Goal: Task Accomplishment & Management: Use online tool/utility

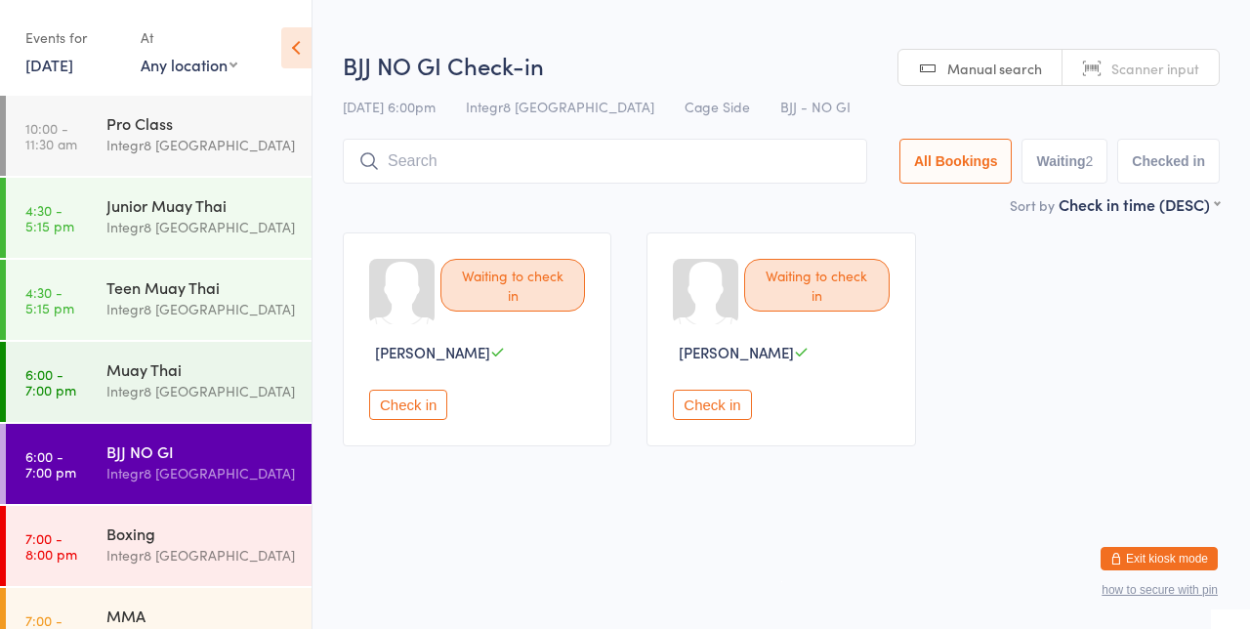
click at [615, 156] on input "search" at bounding box center [605, 161] width 525 height 45
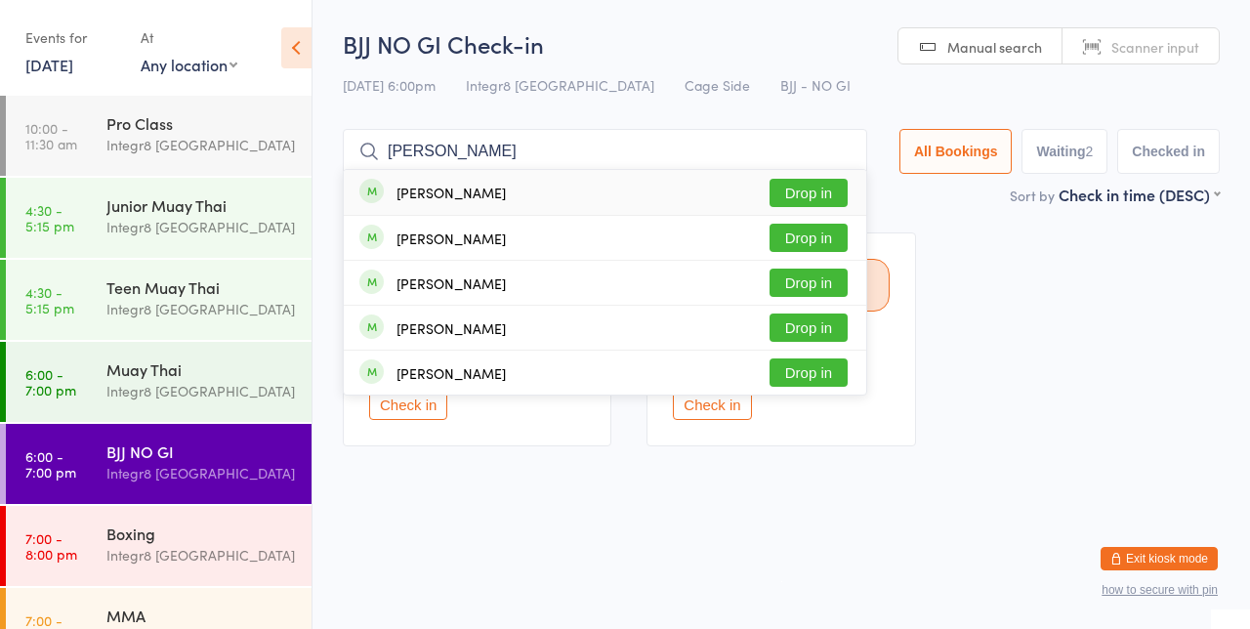
type input "[PERSON_NAME]"
click at [803, 193] on button "Drop in" at bounding box center [809, 193] width 78 height 28
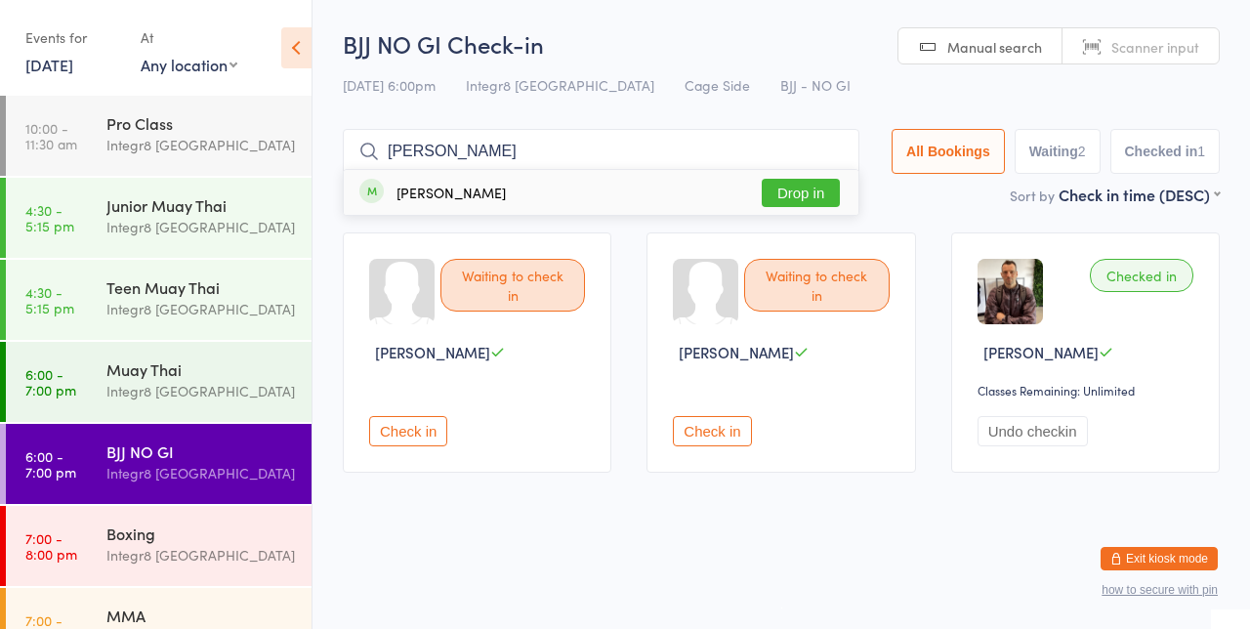
type input "[PERSON_NAME]"
click at [819, 197] on button "Drop in" at bounding box center [801, 193] width 78 height 28
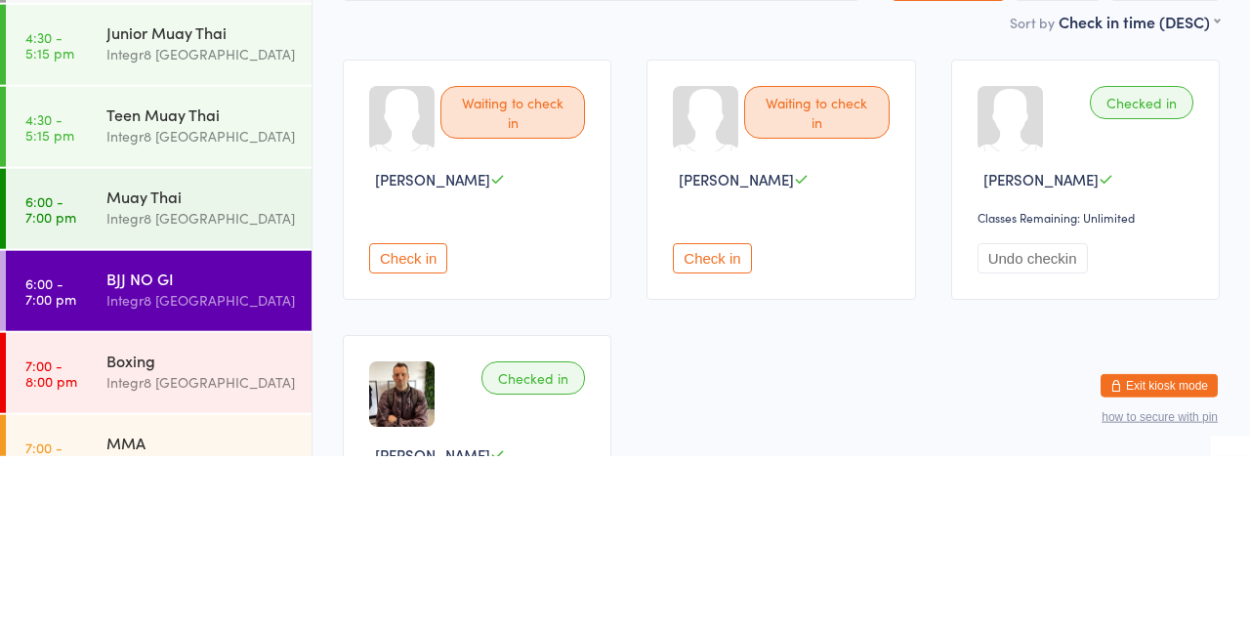
click at [239, 393] on div "Integr8 [GEOGRAPHIC_DATA]" at bounding box center [200, 391] width 189 height 22
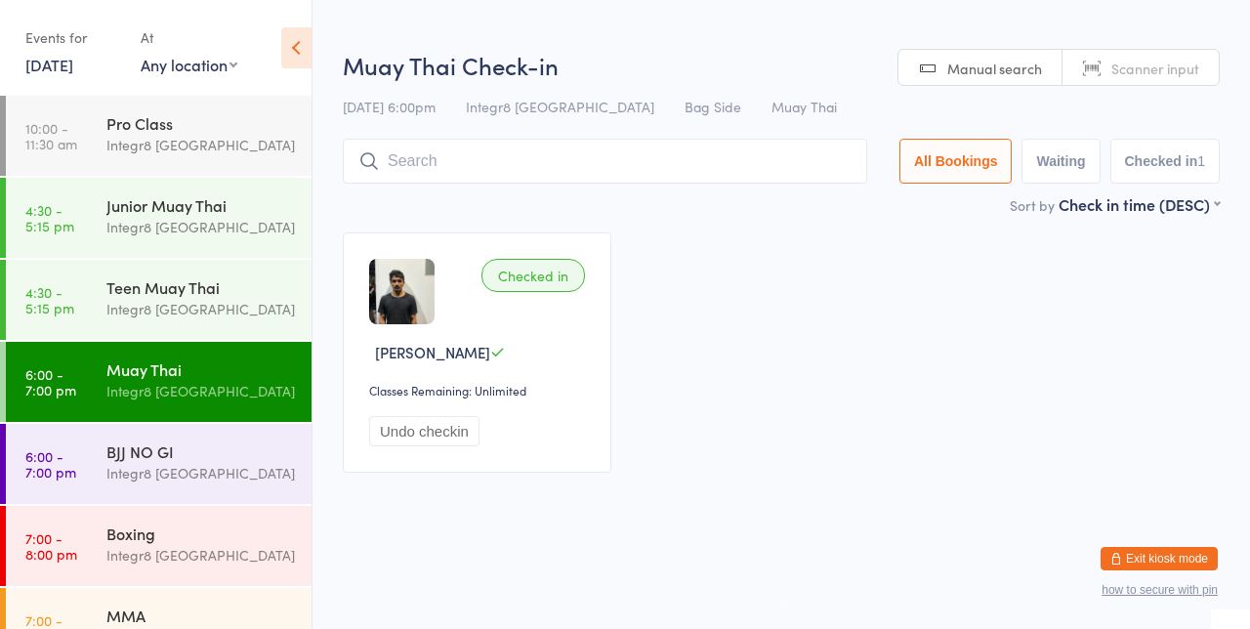
click at [567, 170] on input "search" at bounding box center [605, 161] width 525 height 45
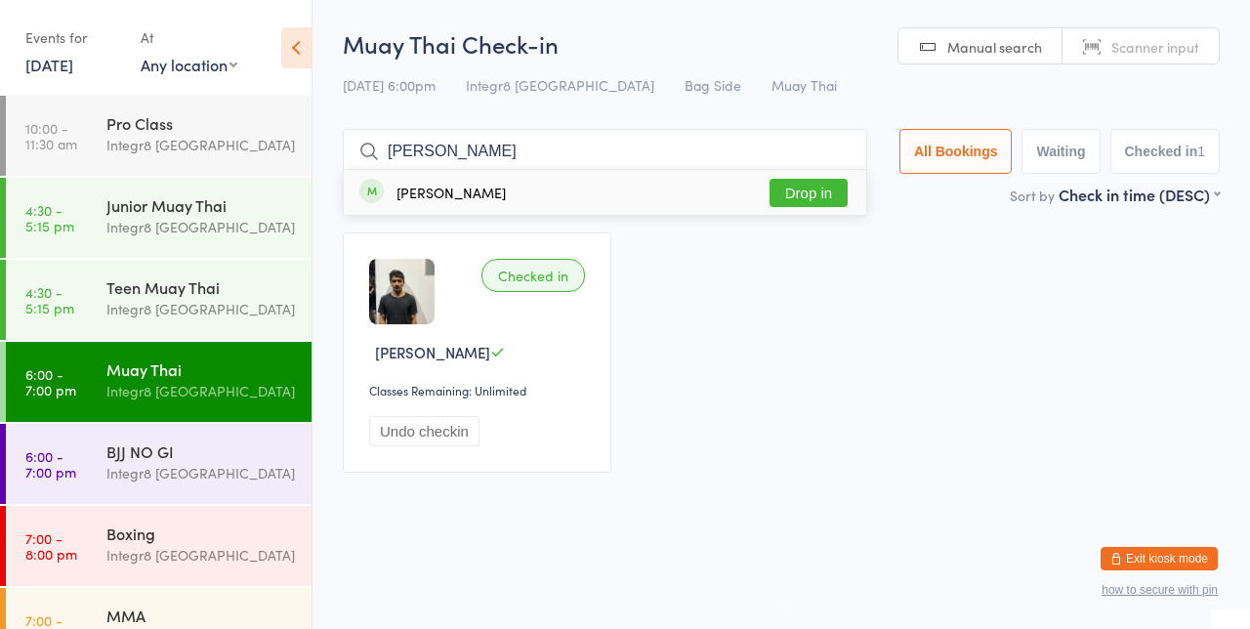
type input "[PERSON_NAME]"
click at [406, 200] on div "[PERSON_NAME]" at bounding box center [451, 193] width 109 height 16
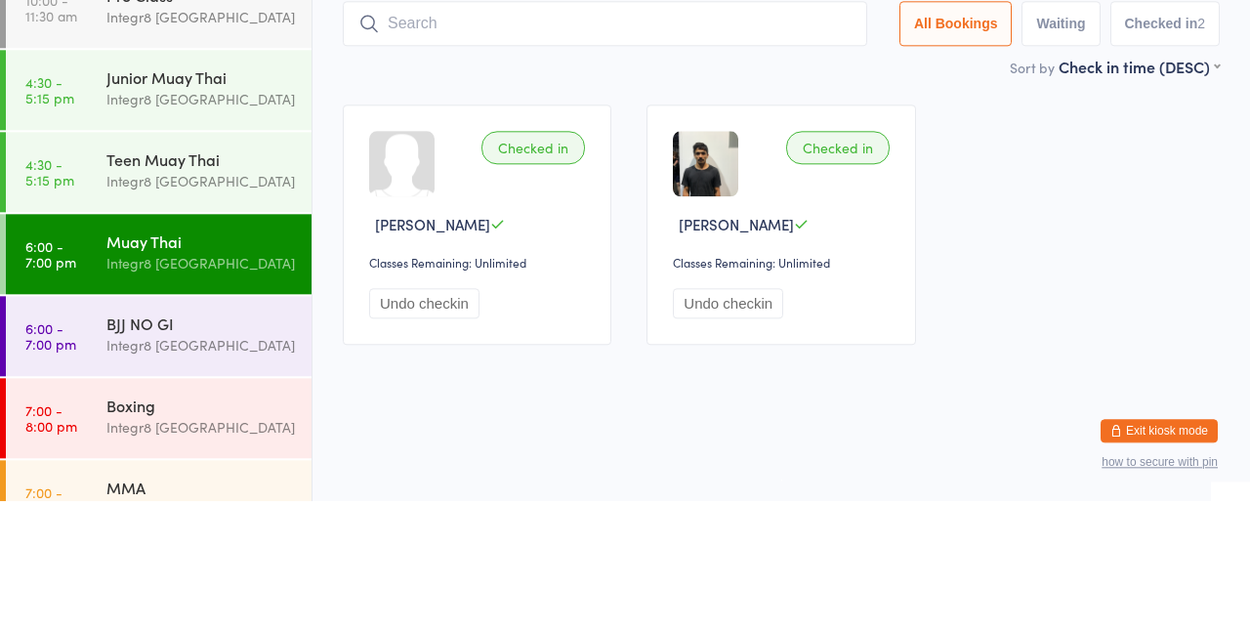
click at [221, 447] on div "BJJ NO GI" at bounding box center [200, 451] width 189 height 21
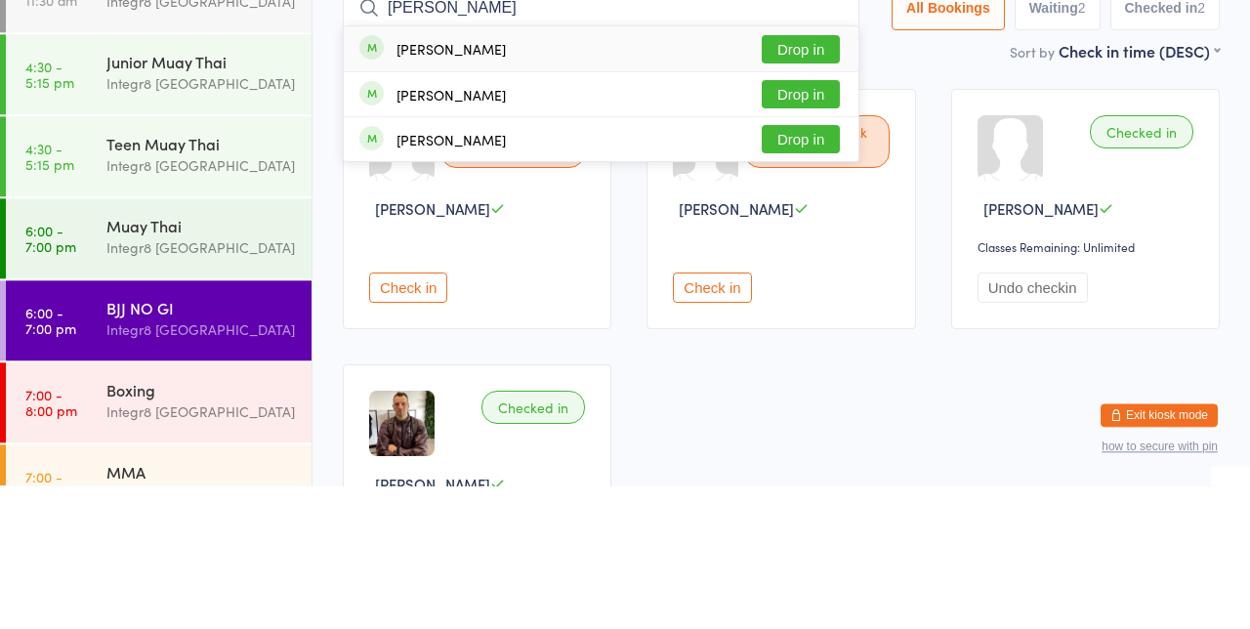
type input "[PERSON_NAME]"
click at [819, 191] on button "Drop in" at bounding box center [801, 193] width 78 height 28
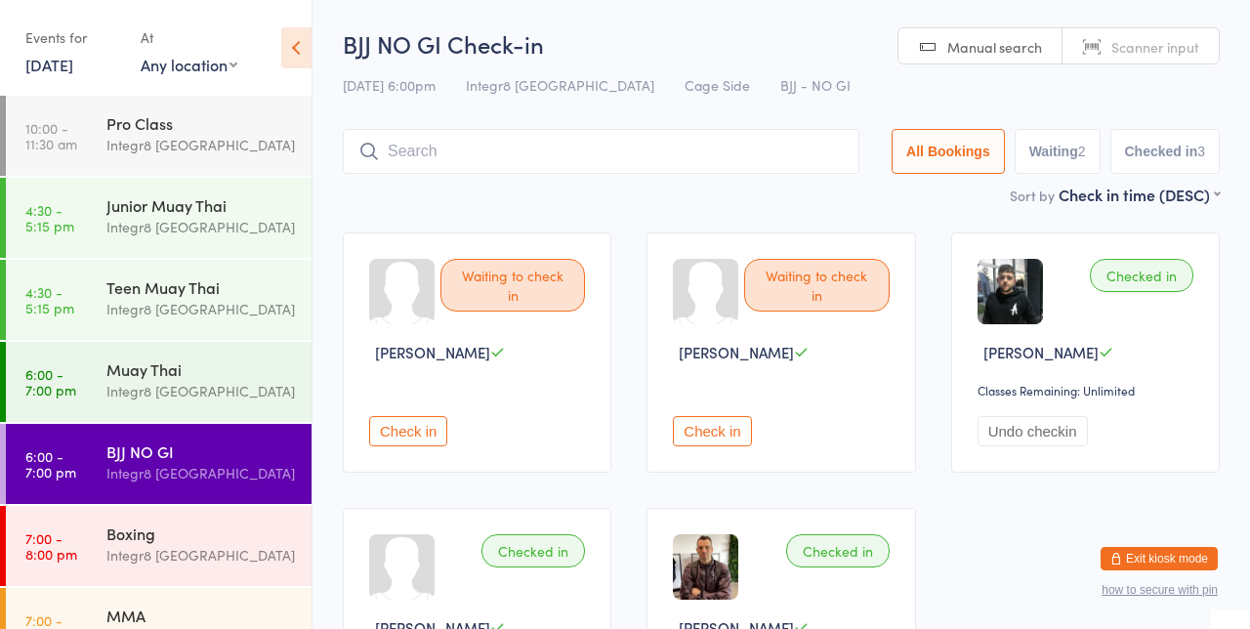
click at [178, 365] on div "Muay Thai" at bounding box center [200, 368] width 189 height 21
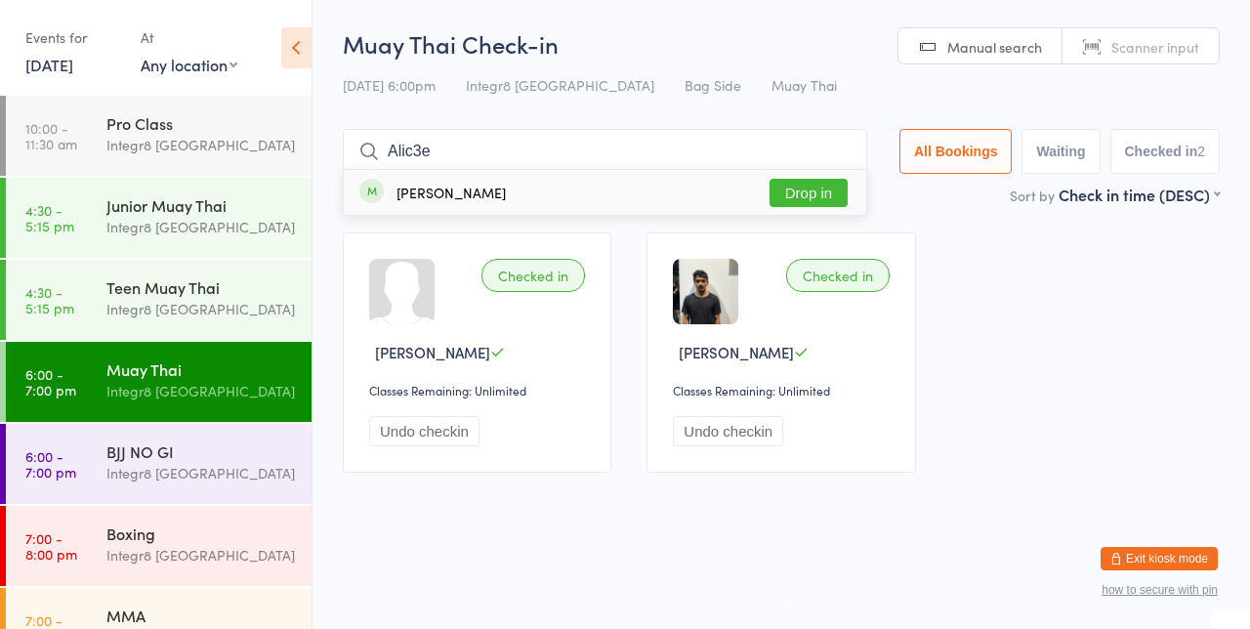
type input "Alic3e"
click at [827, 192] on button "Drop in" at bounding box center [809, 193] width 78 height 28
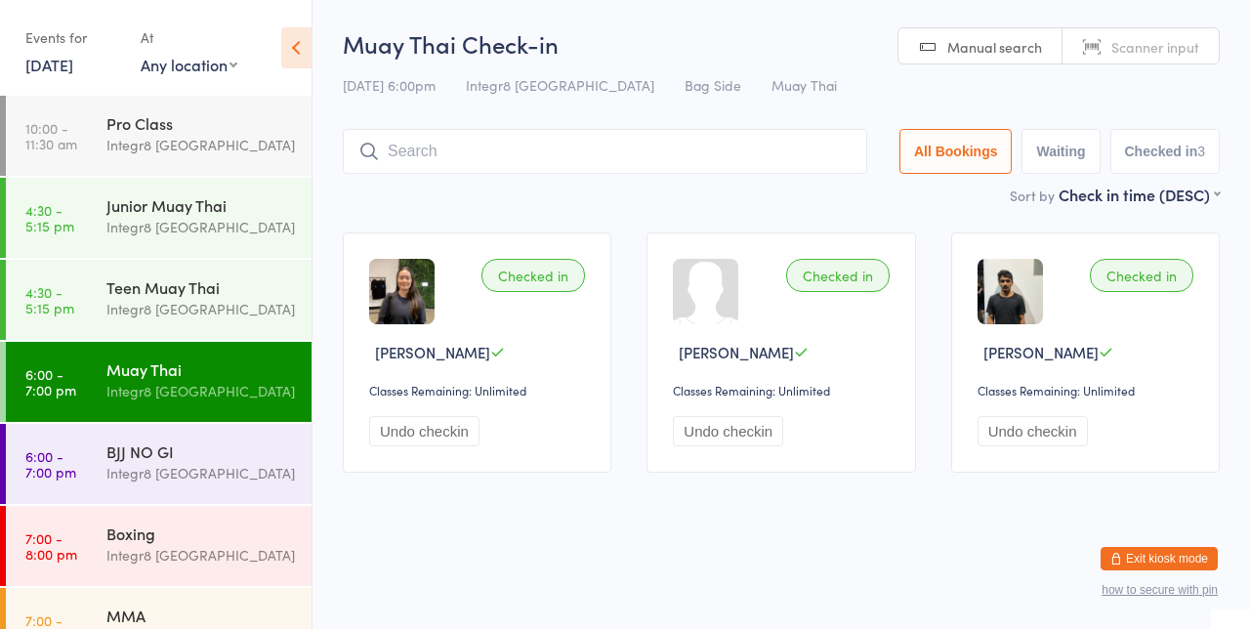
click at [461, 145] on input "search" at bounding box center [605, 151] width 525 height 45
type input "Yum"
click at [815, 192] on button "Drop in" at bounding box center [809, 193] width 78 height 28
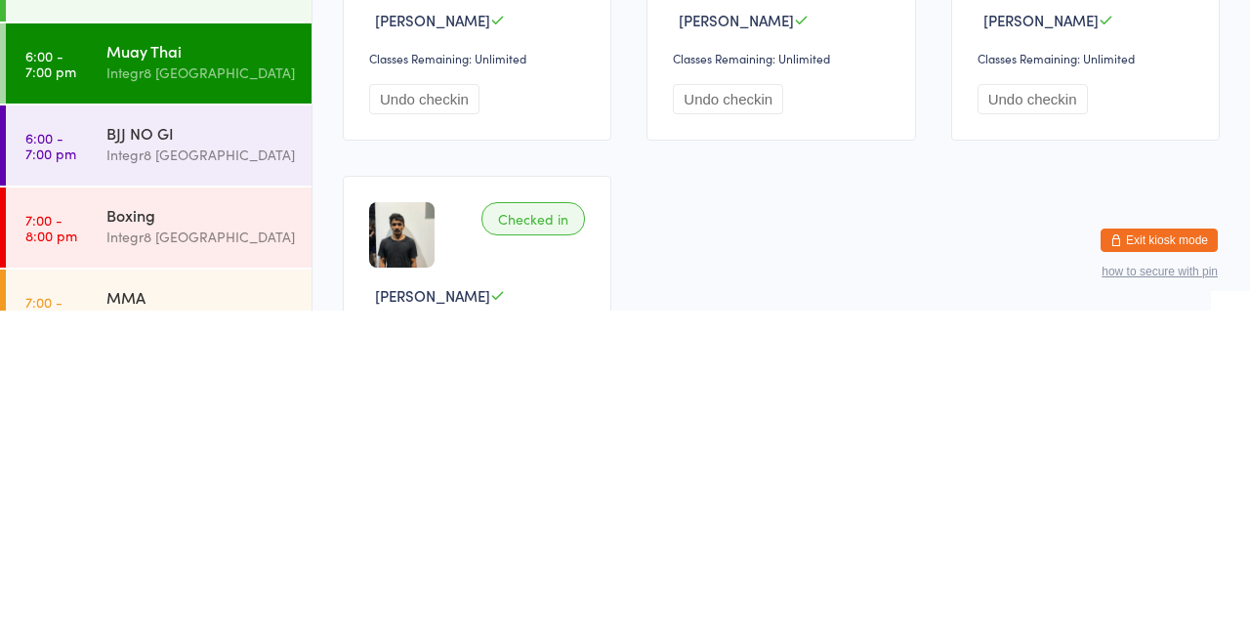
scroll to position [170, 0]
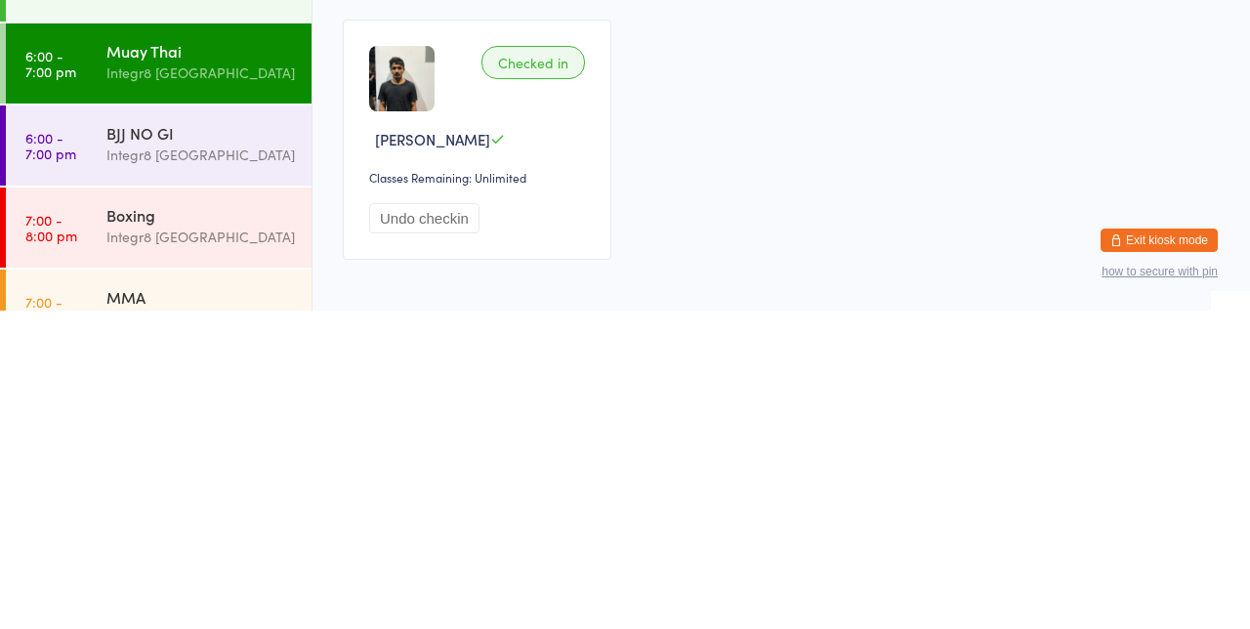
click at [217, 453] on div "BJJ NO GI" at bounding box center [200, 451] width 189 height 21
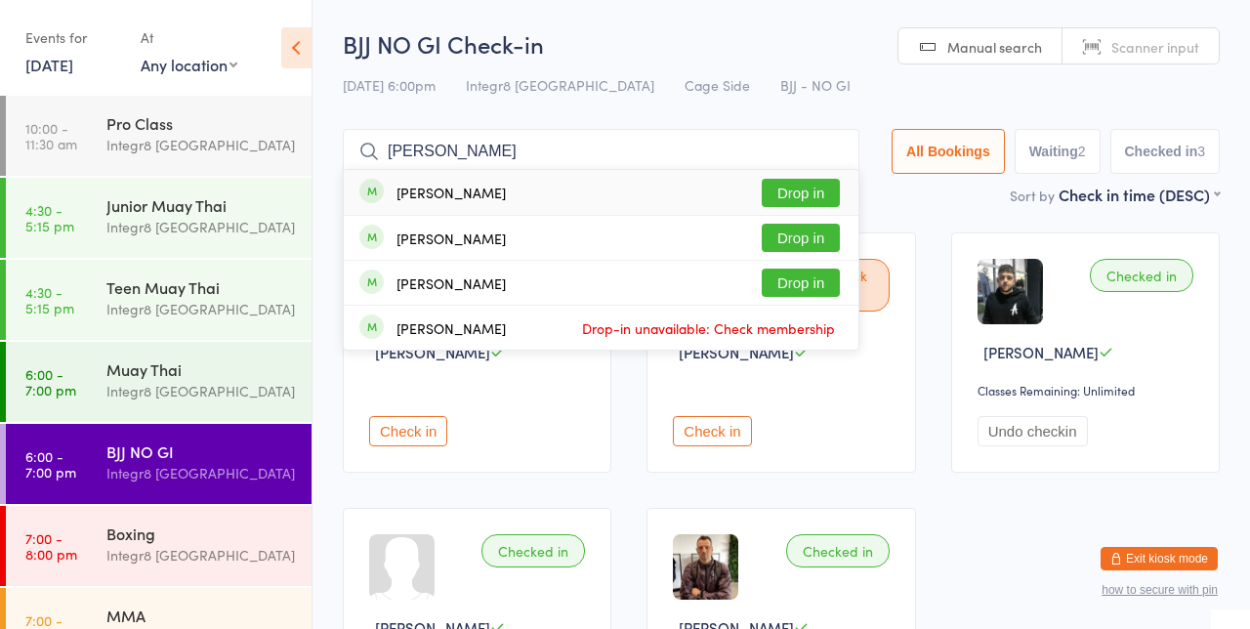
type input "[PERSON_NAME]"
click at [810, 237] on button "Drop in" at bounding box center [801, 238] width 78 height 28
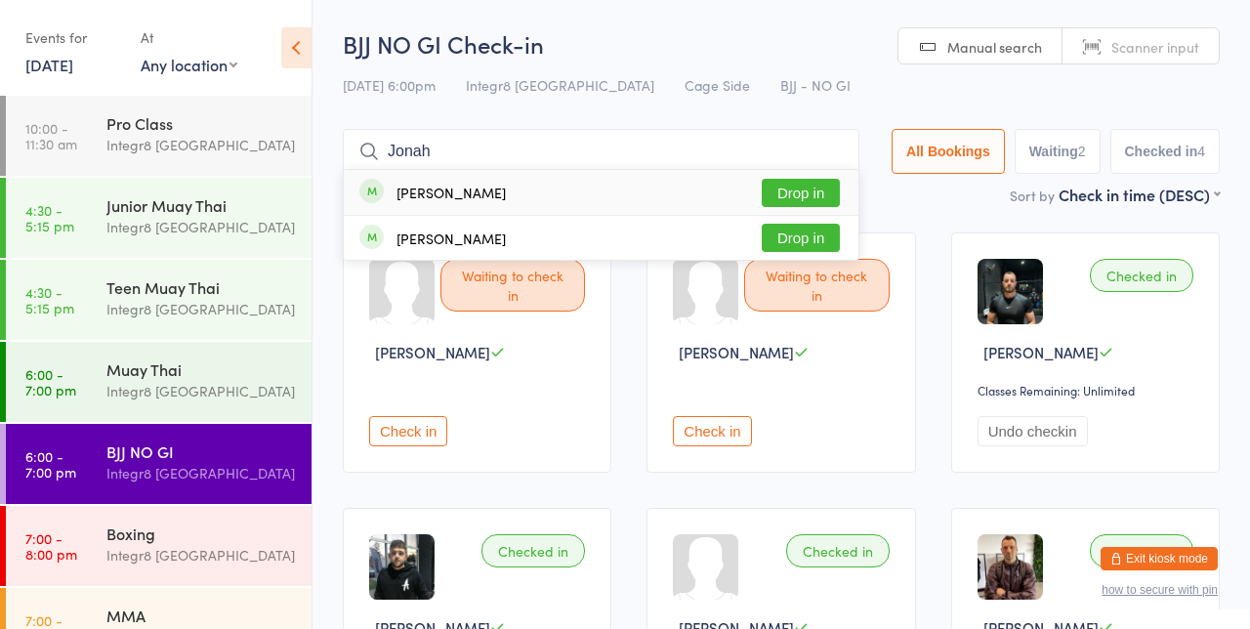
type input "Jonah"
click at [821, 189] on button "Drop in" at bounding box center [801, 193] width 78 height 28
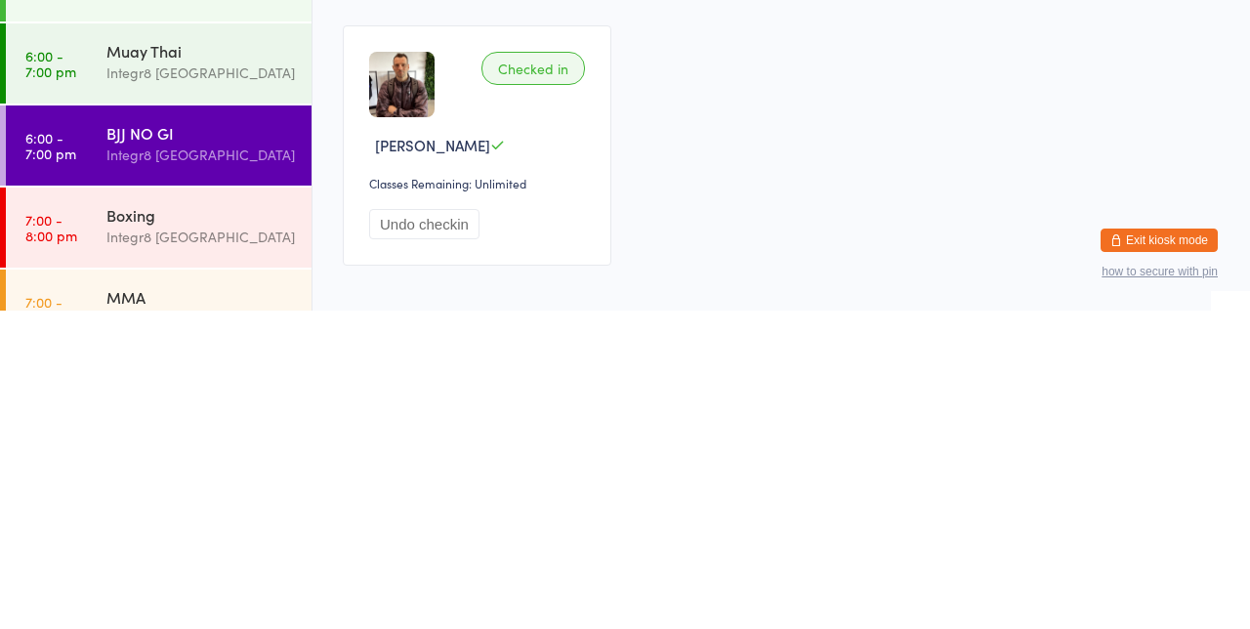
scroll to position [444, 0]
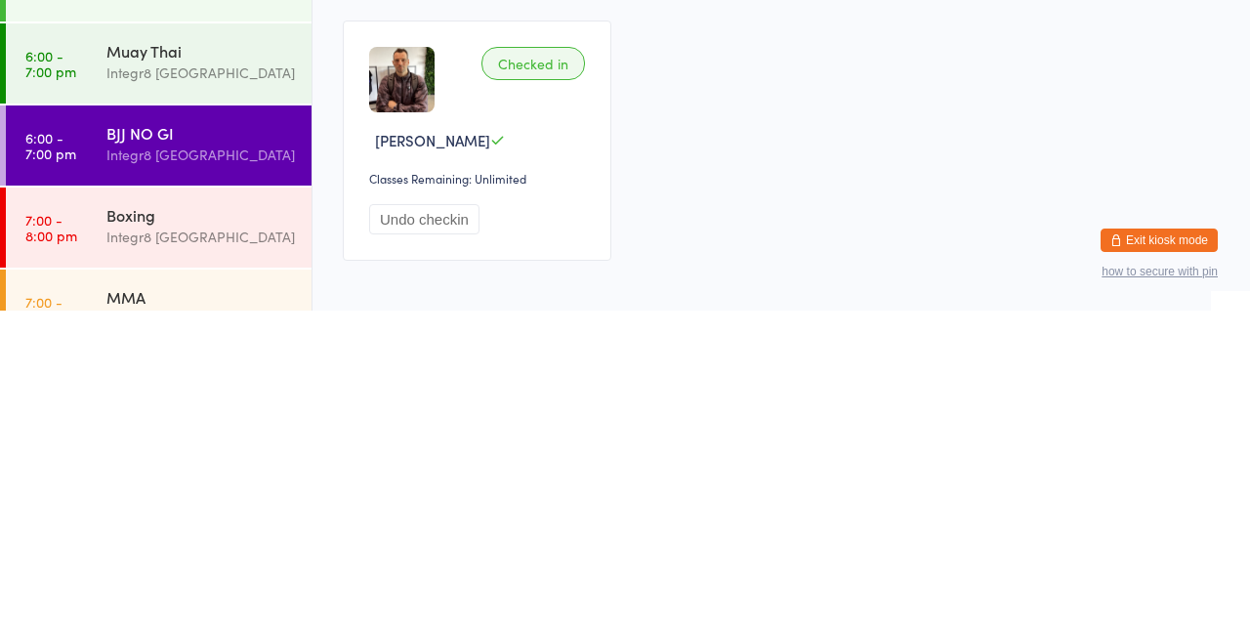
click at [215, 628] on div "Integr8 [GEOGRAPHIC_DATA]" at bounding box center [200, 637] width 189 height 22
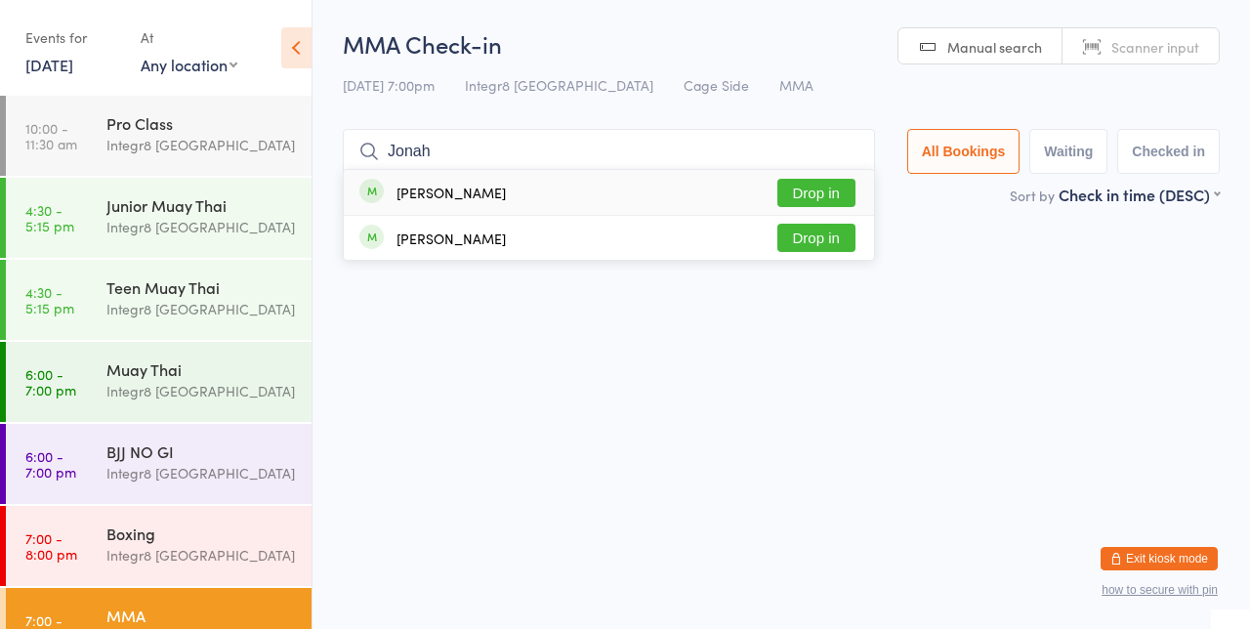
type input "Jonah"
click at [825, 190] on button "Drop in" at bounding box center [817, 193] width 78 height 28
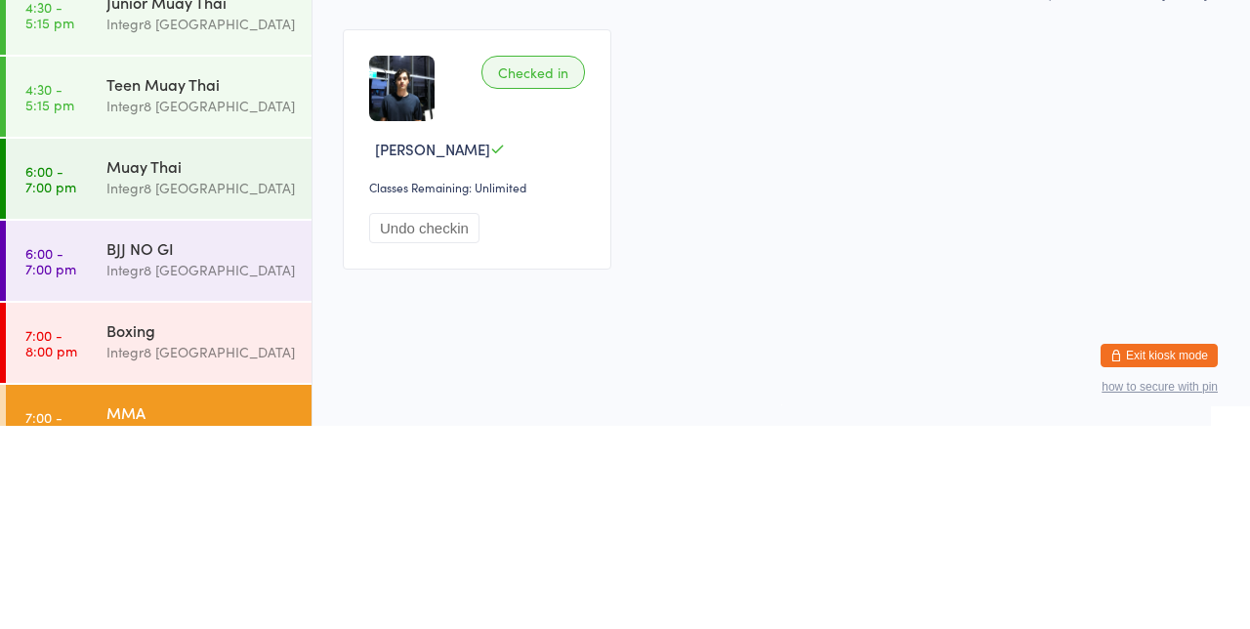
click at [232, 451] on div "BJJ NO GI" at bounding box center [200, 451] width 189 height 21
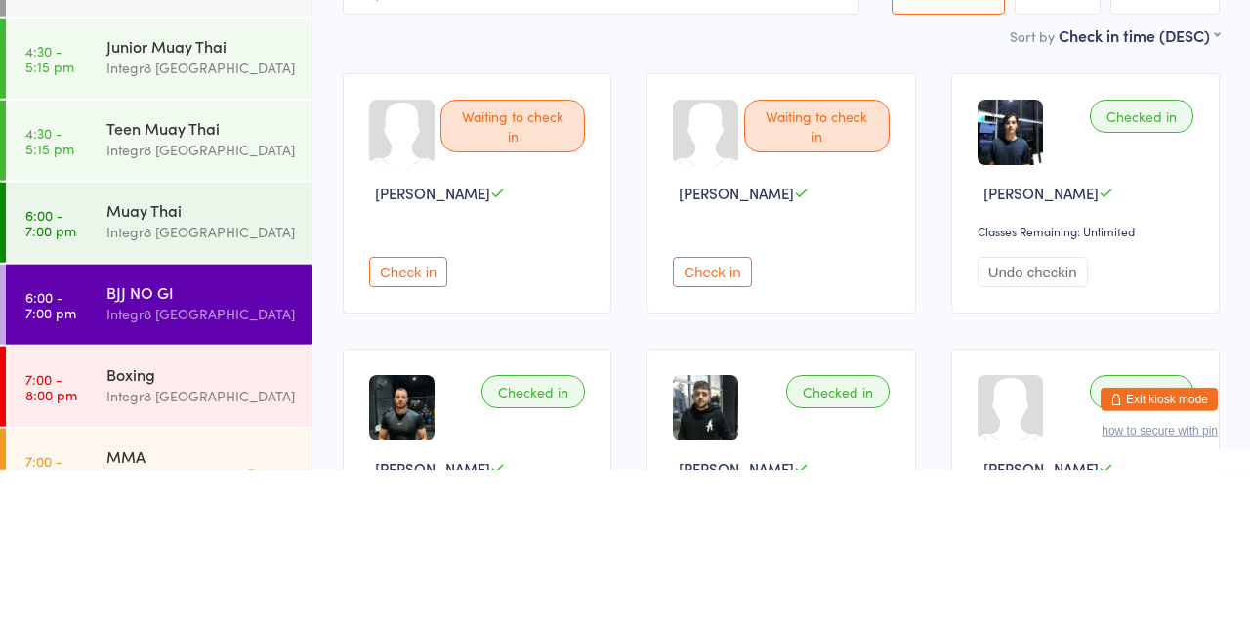
click at [186, 443] on div "BJJ NO GI" at bounding box center [200, 451] width 189 height 21
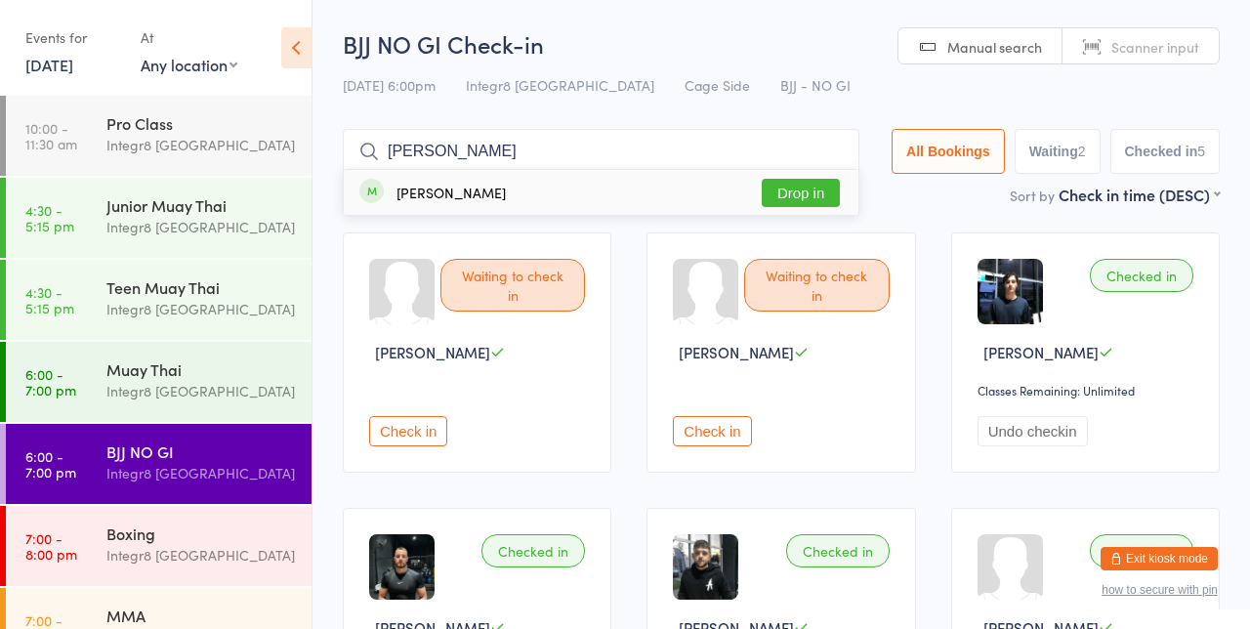
type input "[PERSON_NAME]"
click at [625, 179] on div "[PERSON_NAME] Drop in" at bounding box center [601, 192] width 515 height 45
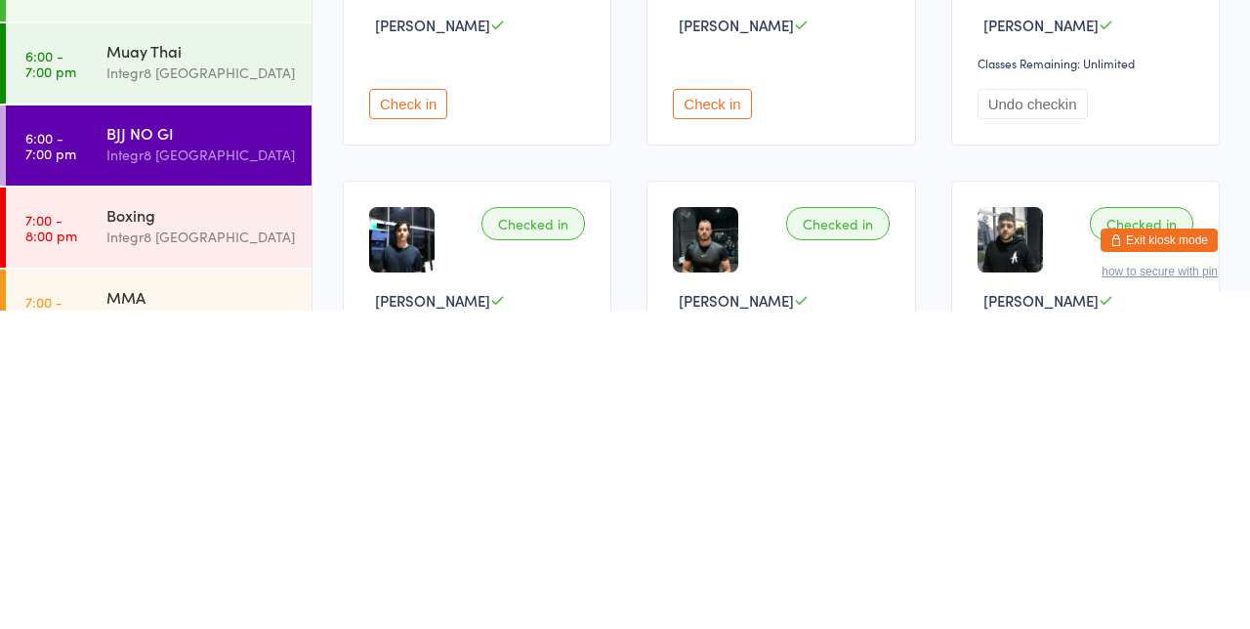
scroll to position [32, 0]
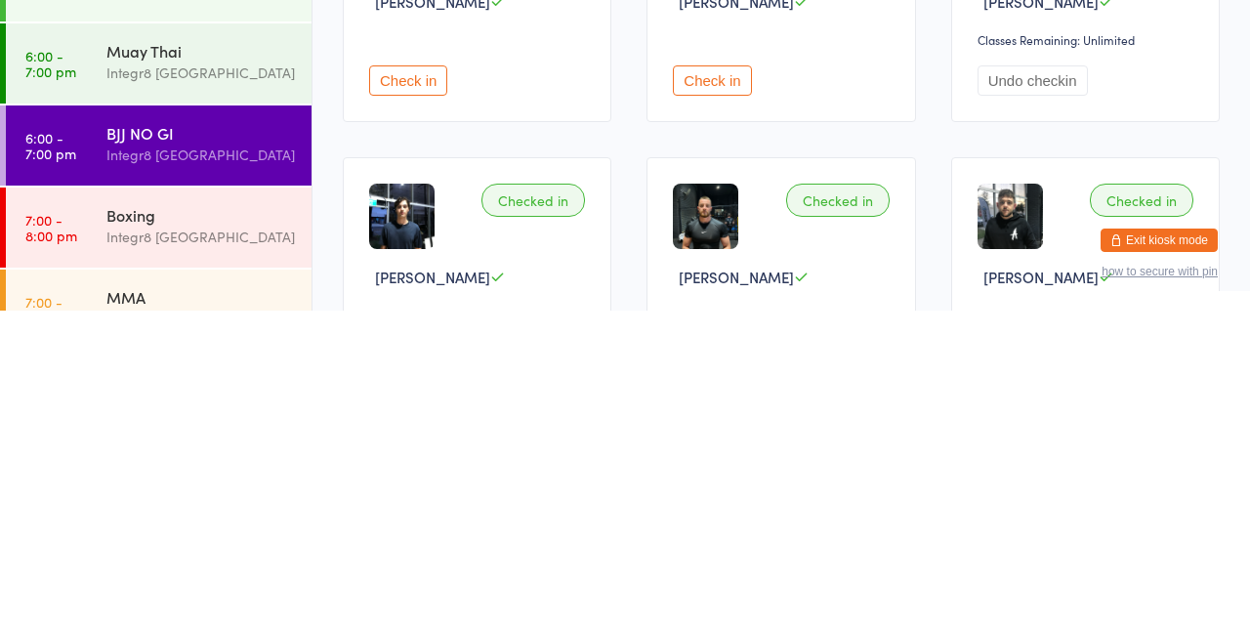
click at [195, 615] on div "MMA" at bounding box center [200, 615] width 189 height 21
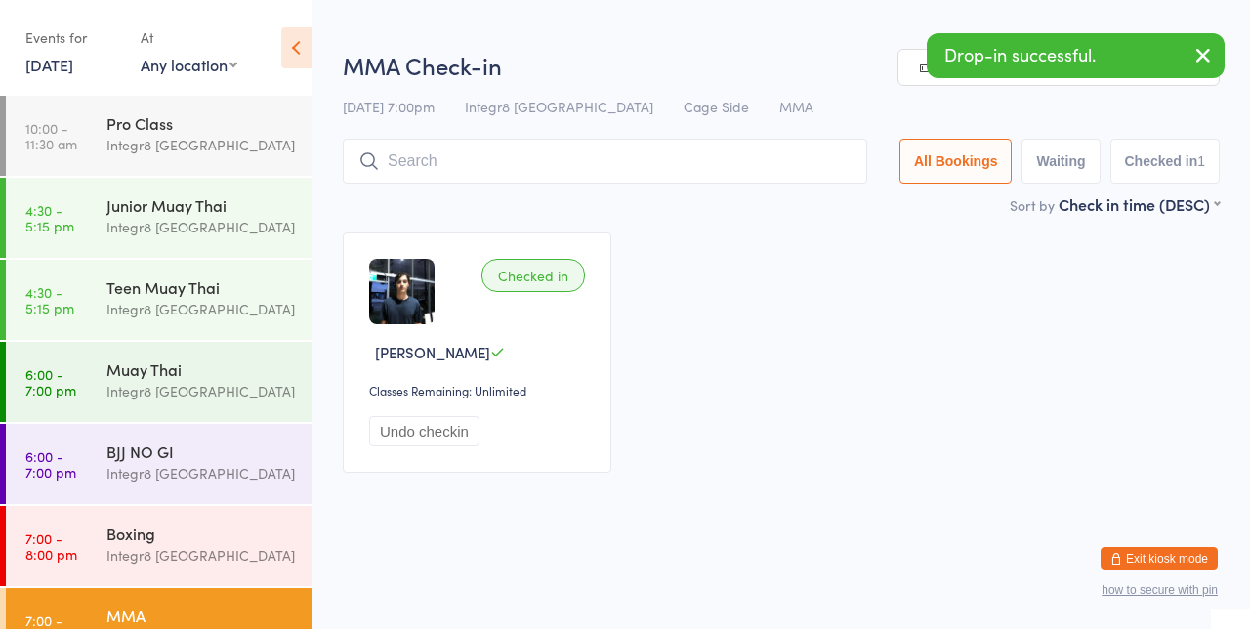
type input "K"
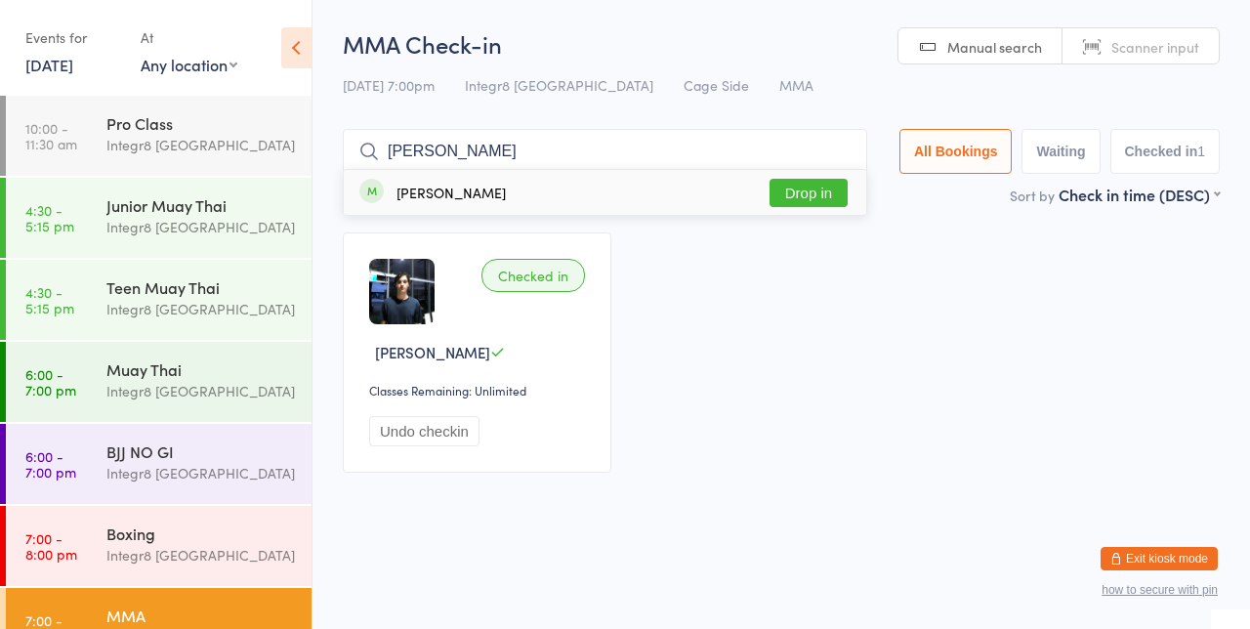
type input "[PERSON_NAME]"
click at [553, 188] on div "[PERSON_NAME] Drop in" at bounding box center [605, 192] width 523 height 45
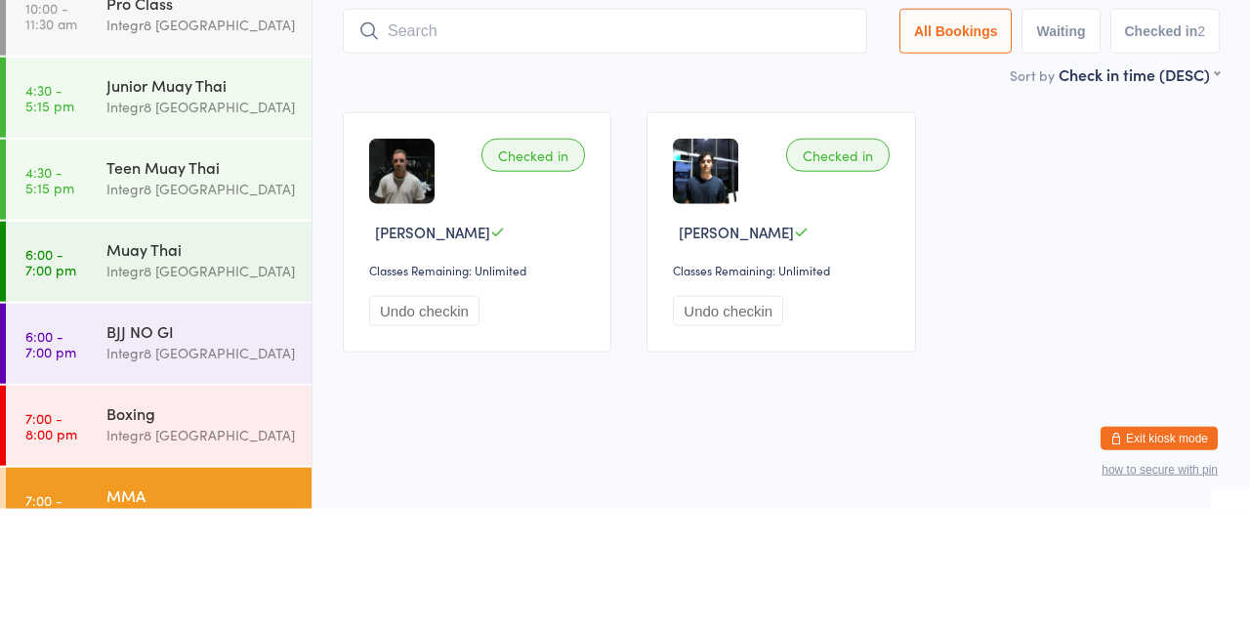
click at [184, 360] on div "Muay Thai" at bounding box center [200, 368] width 189 height 21
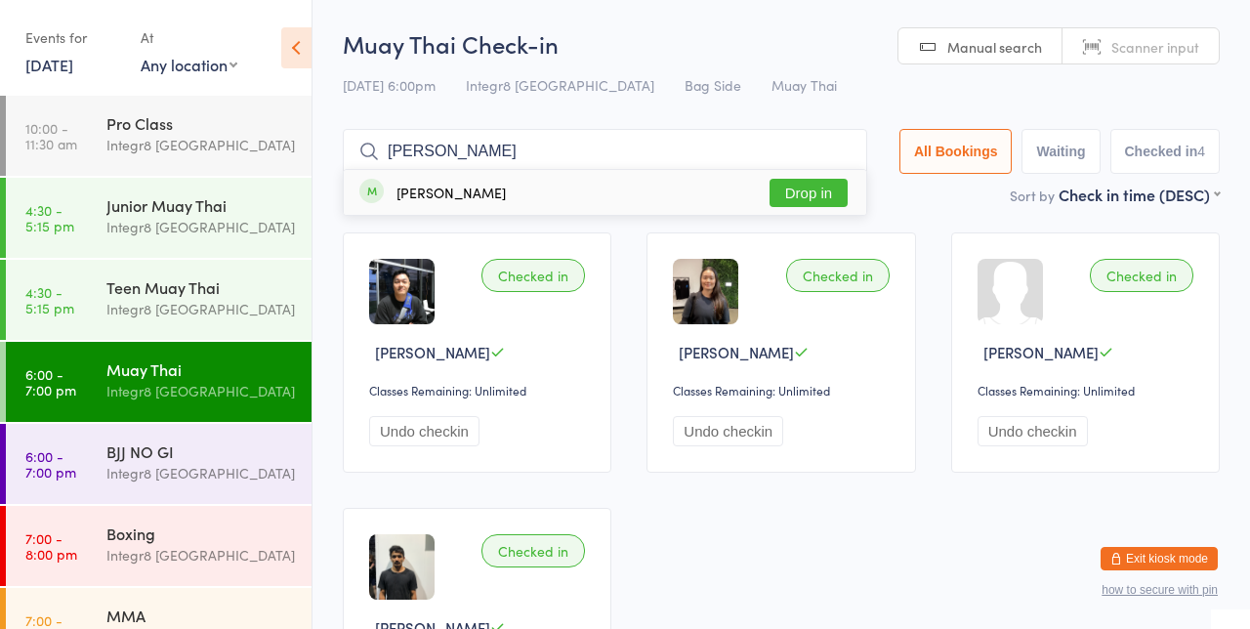
type input "[PERSON_NAME]"
click at [837, 197] on button "Drop in" at bounding box center [809, 193] width 78 height 28
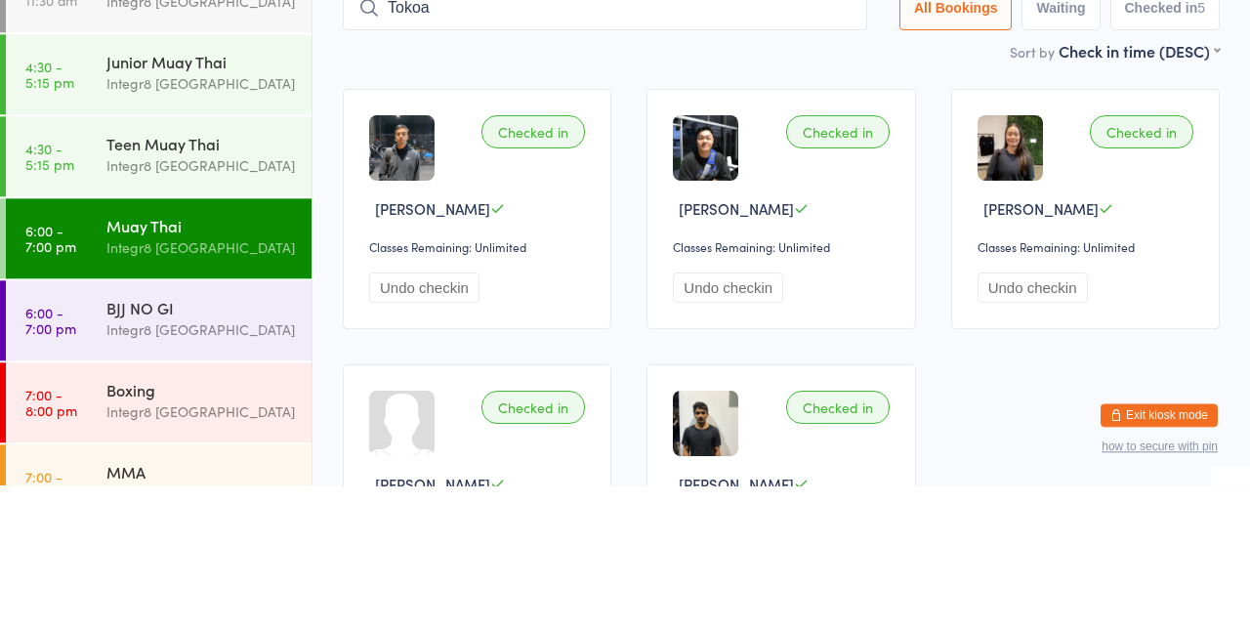
type input "Tokoa"
click at [810, 207] on button "Drop in" at bounding box center [809, 193] width 78 height 28
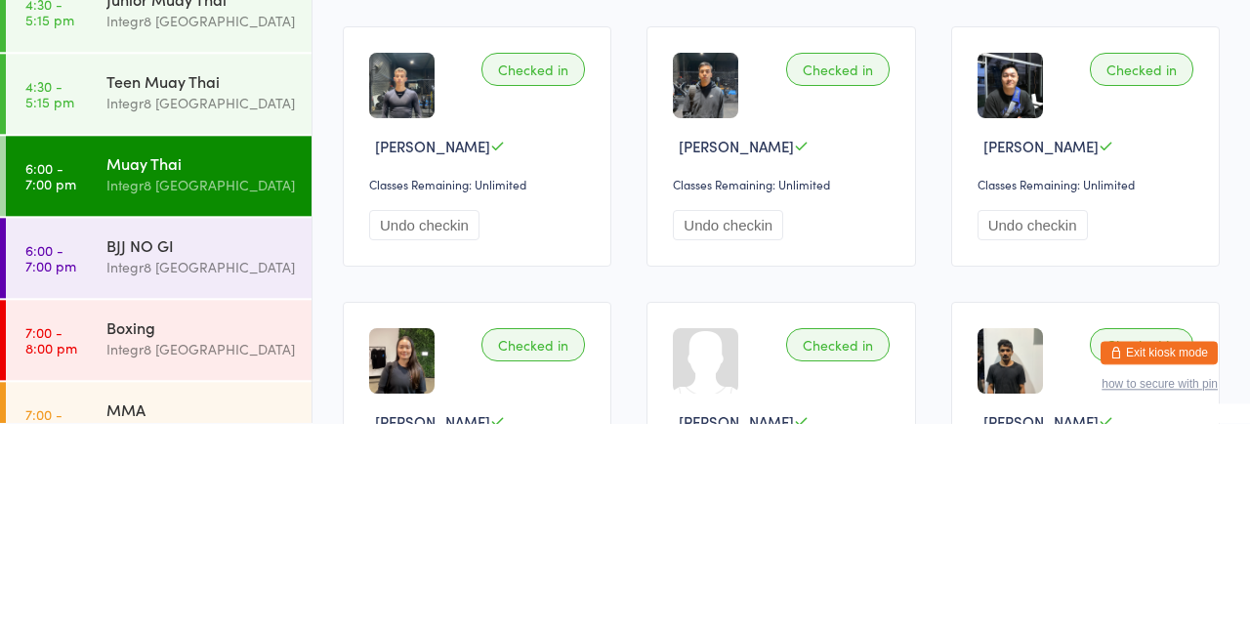
click at [237, 481] on div "Integr8 [GEOGRAPHIC_DATA]" at bounding box center [200, 473] width 189 height 22
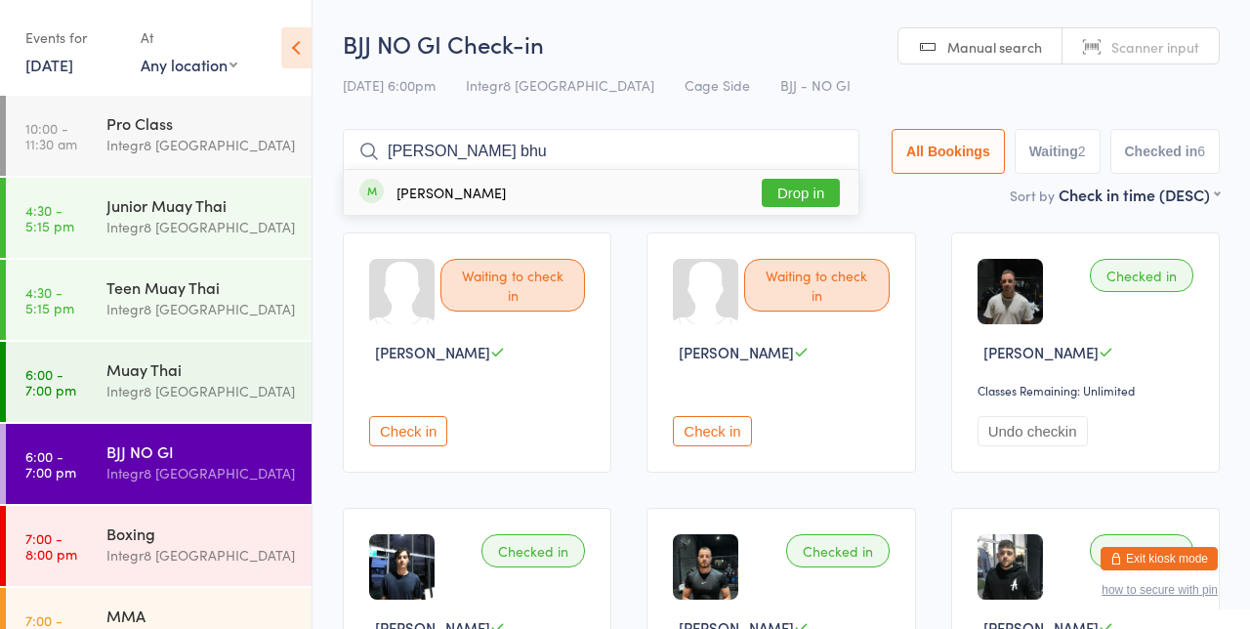
type input "[PERSON_NAME] bhu"
click at [820, 185] on button "Drop in" at bounding box center [801, 193] width 78 height 28
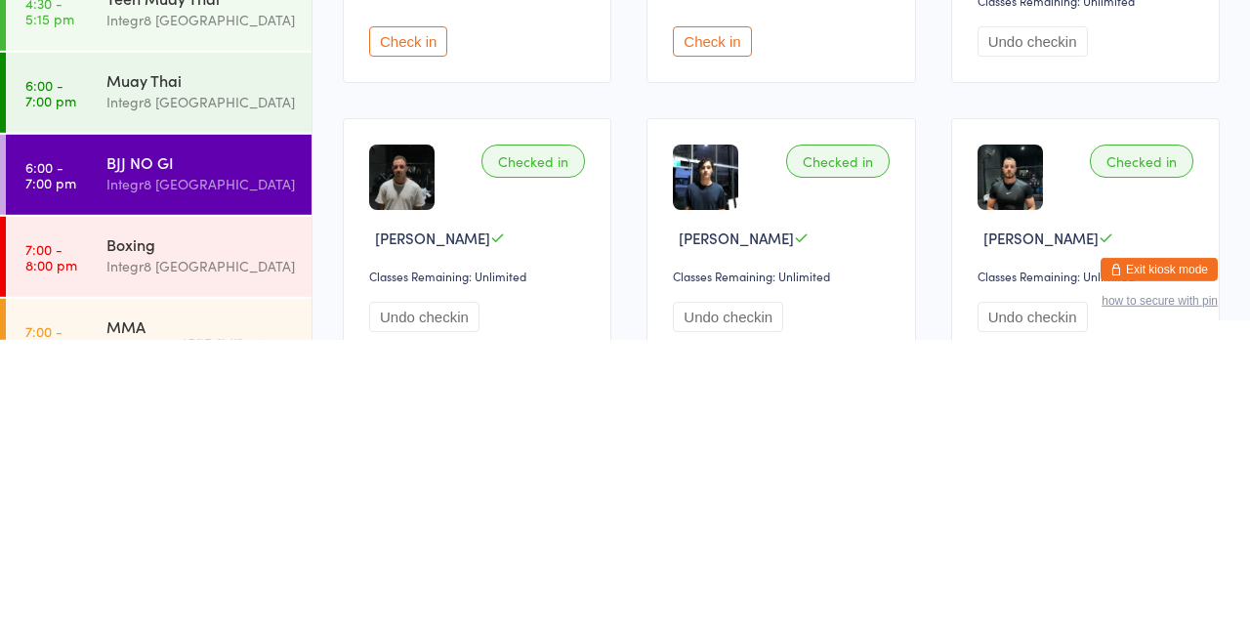
scroll to position [101, 0]
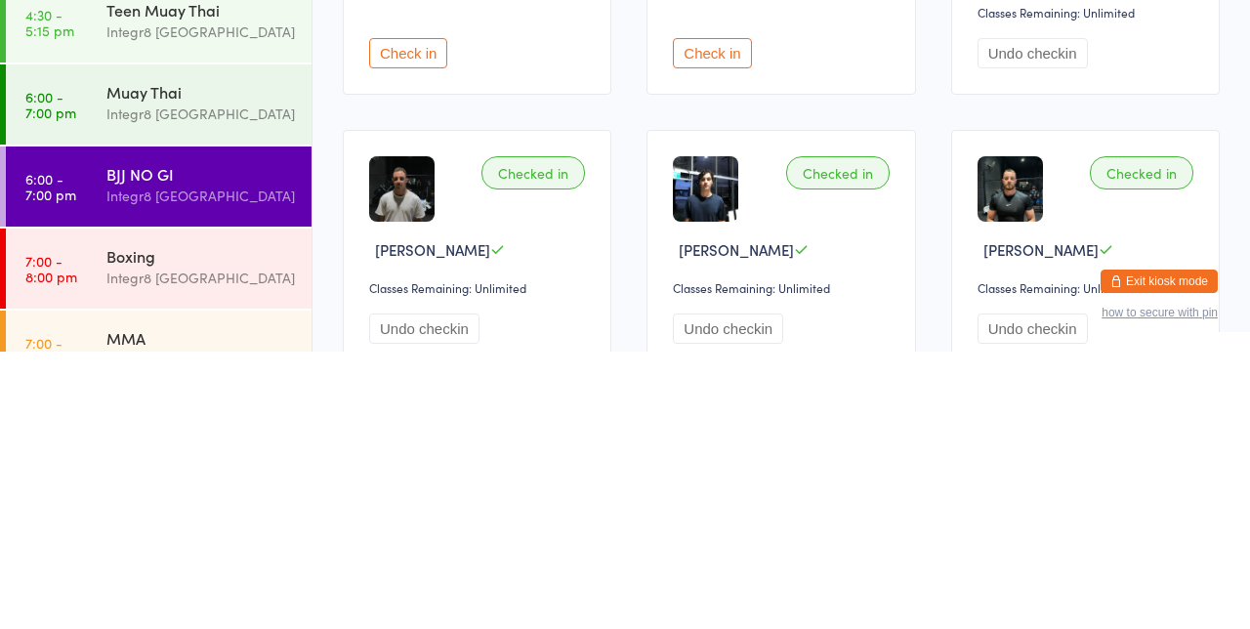
click at [201, 392] on div "Integr8 [GEOGRAPHIC_DATA]" at bounding box center [200, 391] width 189 height 22
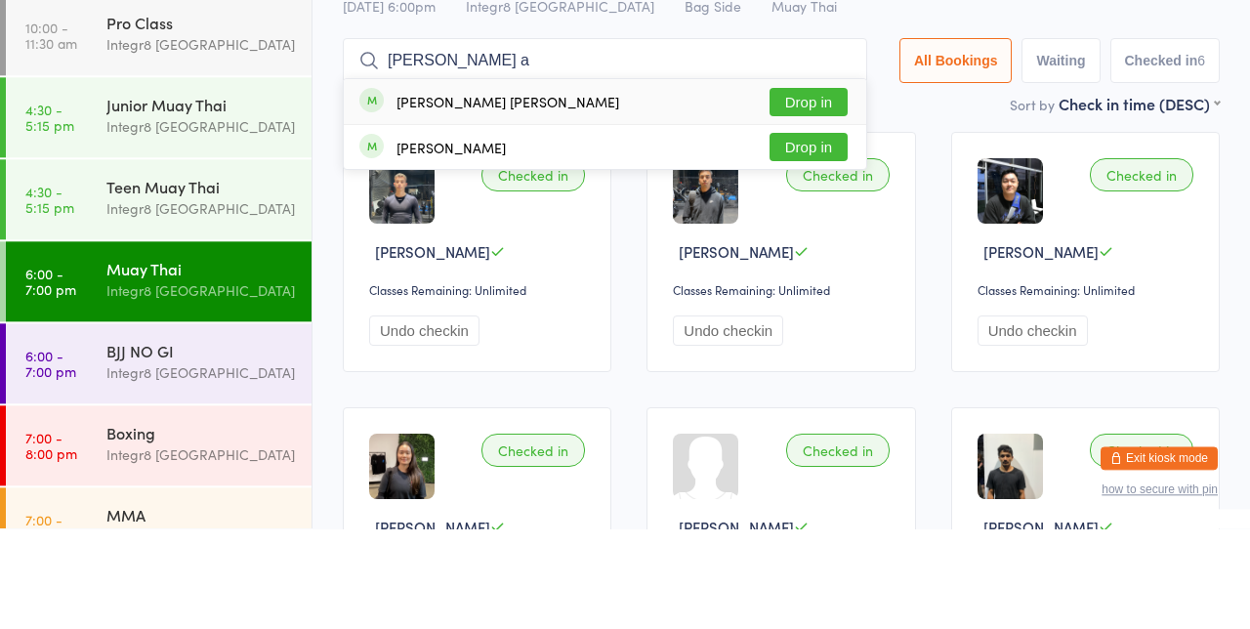
type input "[PERSON_NAME] a"
click at [823, 203] on button "Drop in" at bounding box center [809, 203] width 78 height 28
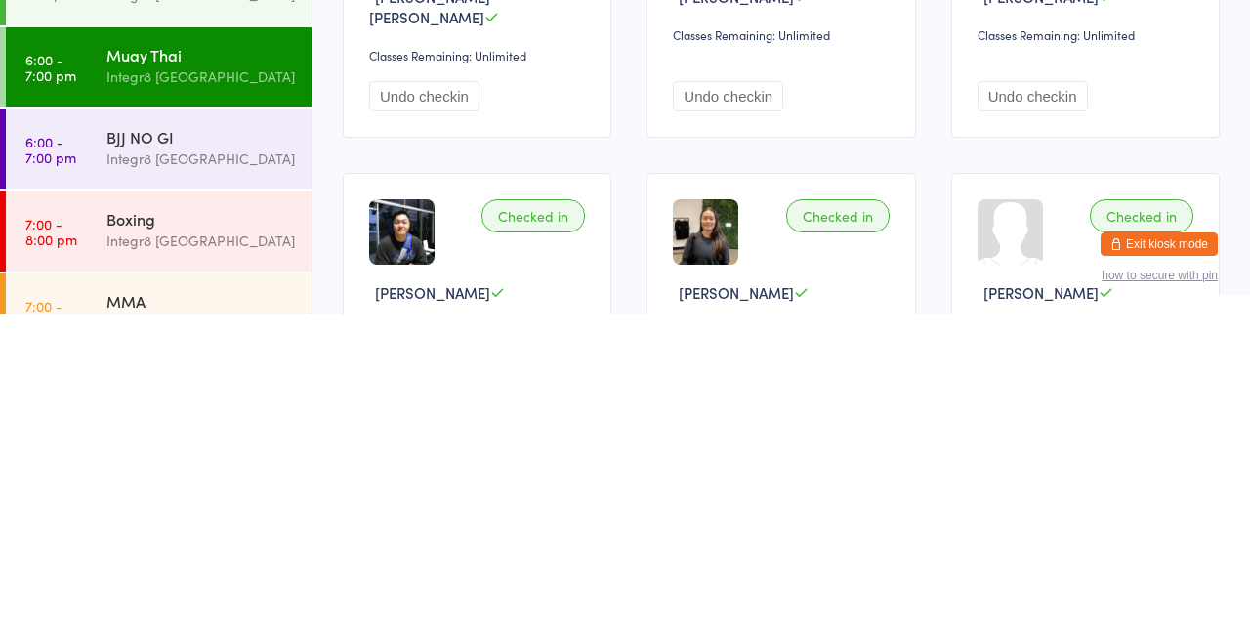
scroll to position [41, 0]
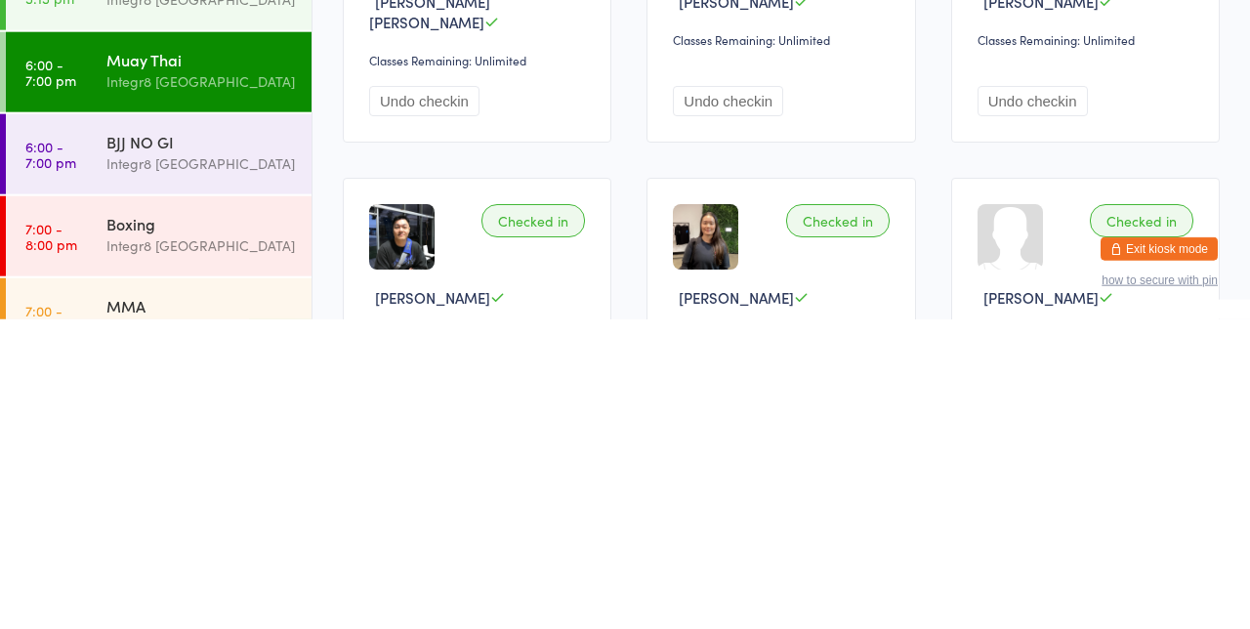
click at [207, 619] on div "MMA" at bounding box center [200, 615] width 189 height 21
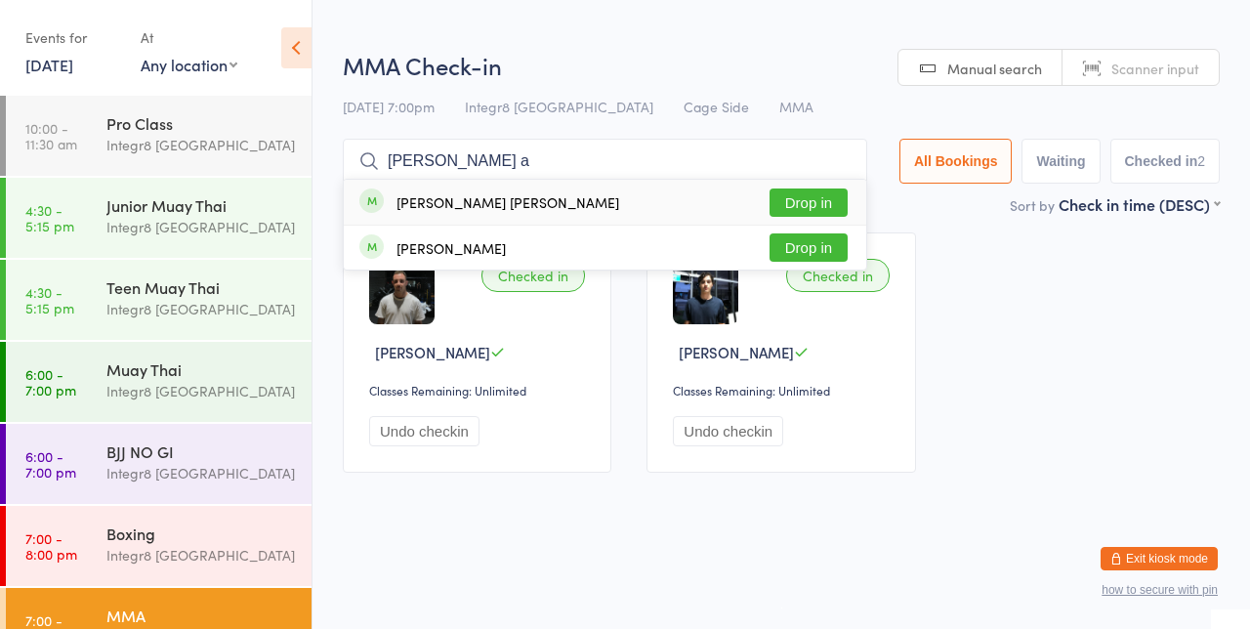
type input "[PERSON_NAME] a"
click at [826, 196] on button "Drop in" at bounding box center [809, 203] width 78 height 28
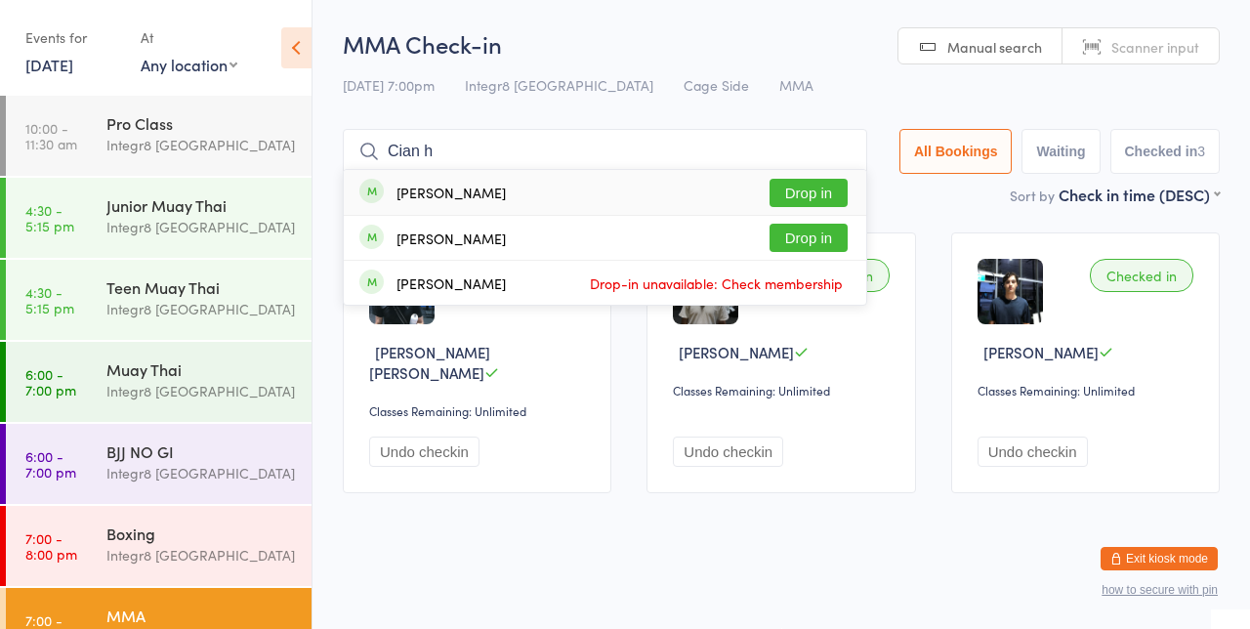
type input "Cian h"
click at [805, 196] on button "Drop in" at bounding box center [809, 193] width 78 height 28
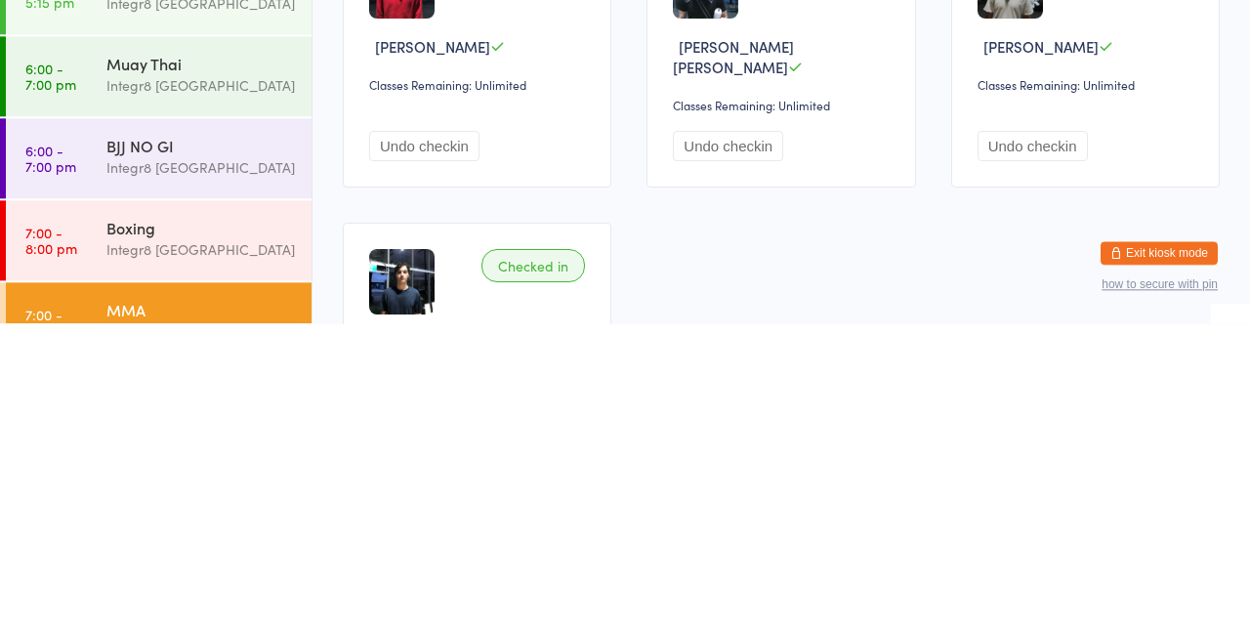
click at [166, 466] on div "Integr8 [GEOGRAPHIC_DATA]" at bounding box center [200, 473] width 189 height 22
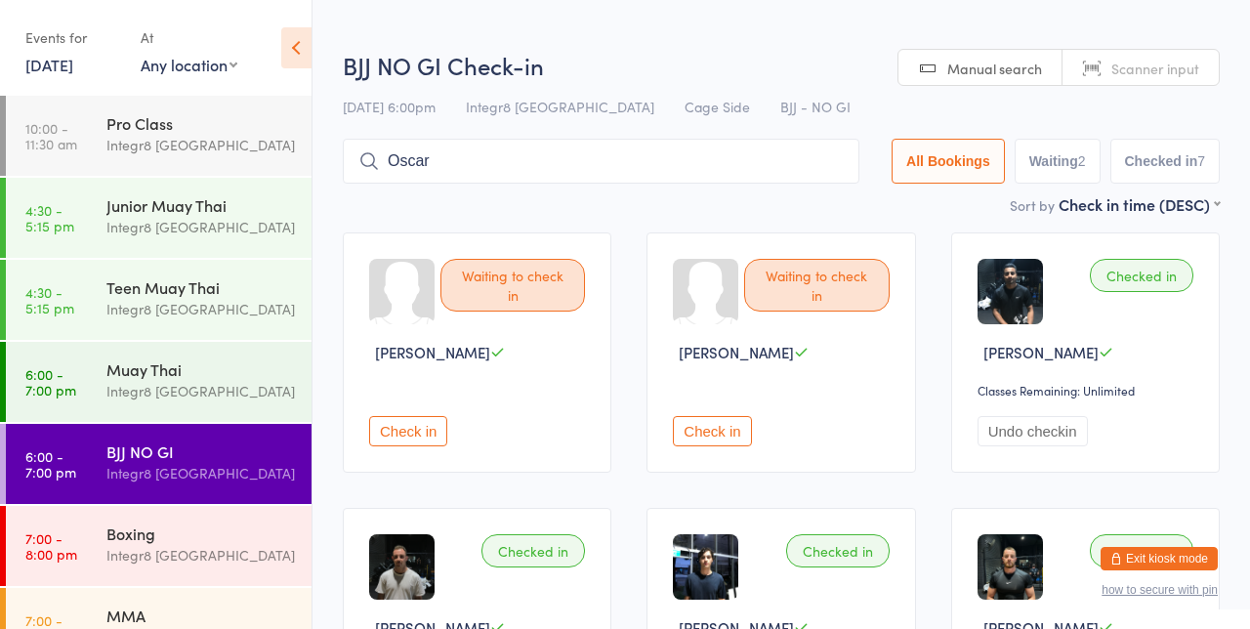
type input "Oscar"
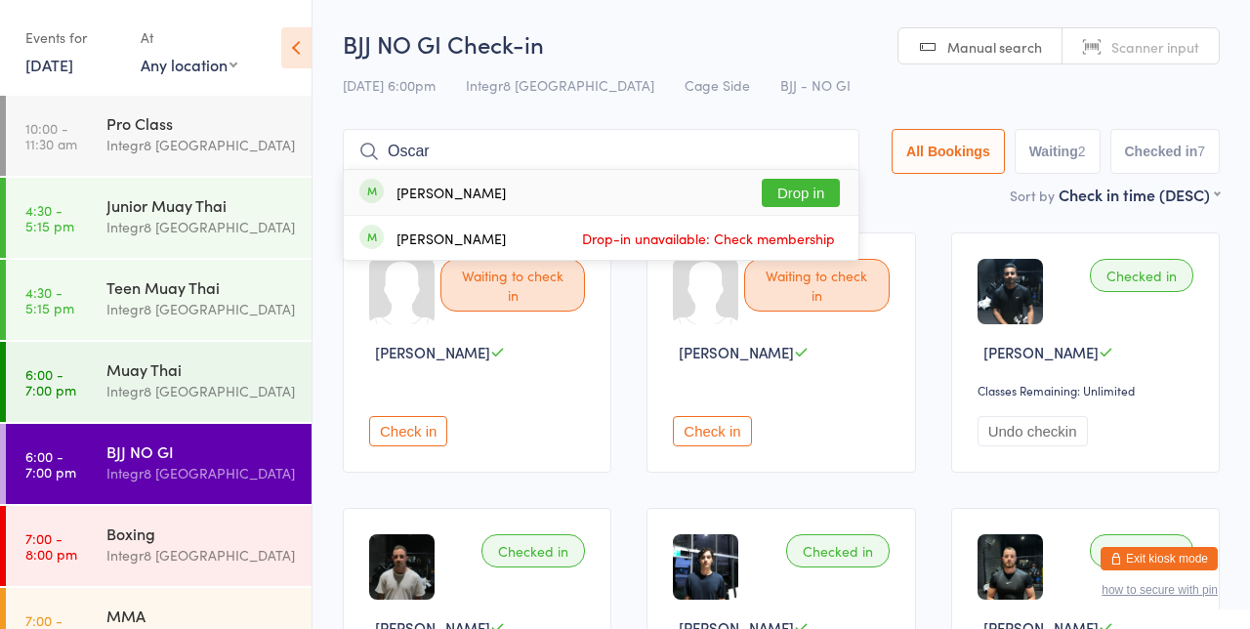
click at [817, 191] on button "Drop in" at bounding box center [801, 193] width 78 height 28
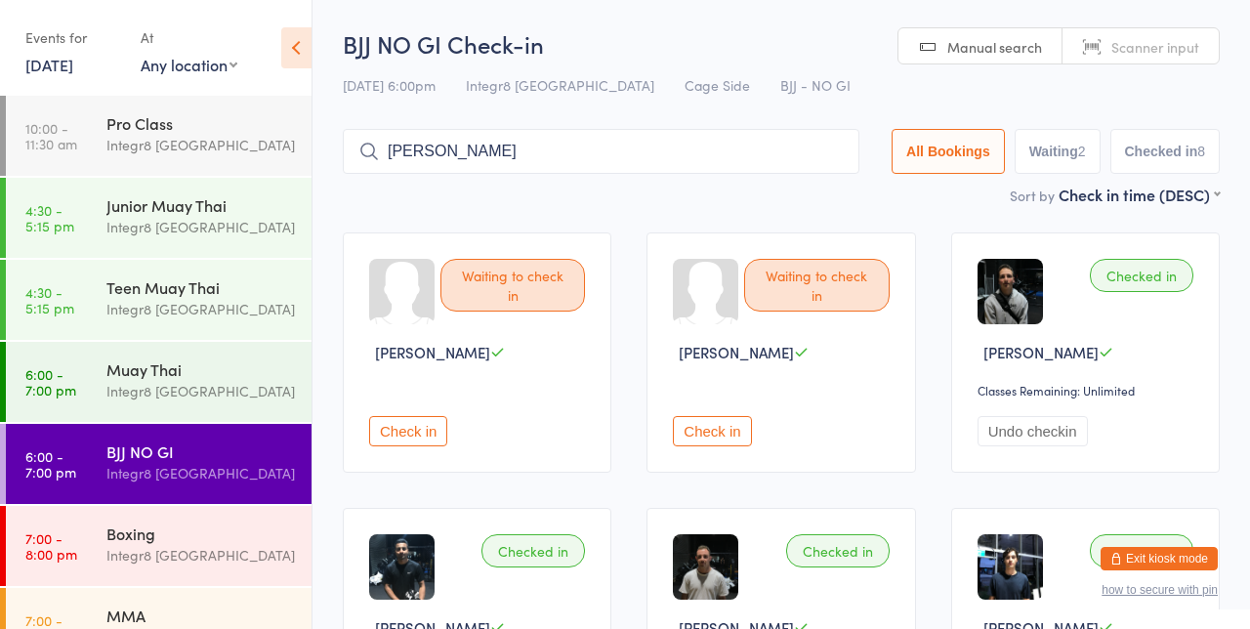
type input "[PERSON_NAME]"
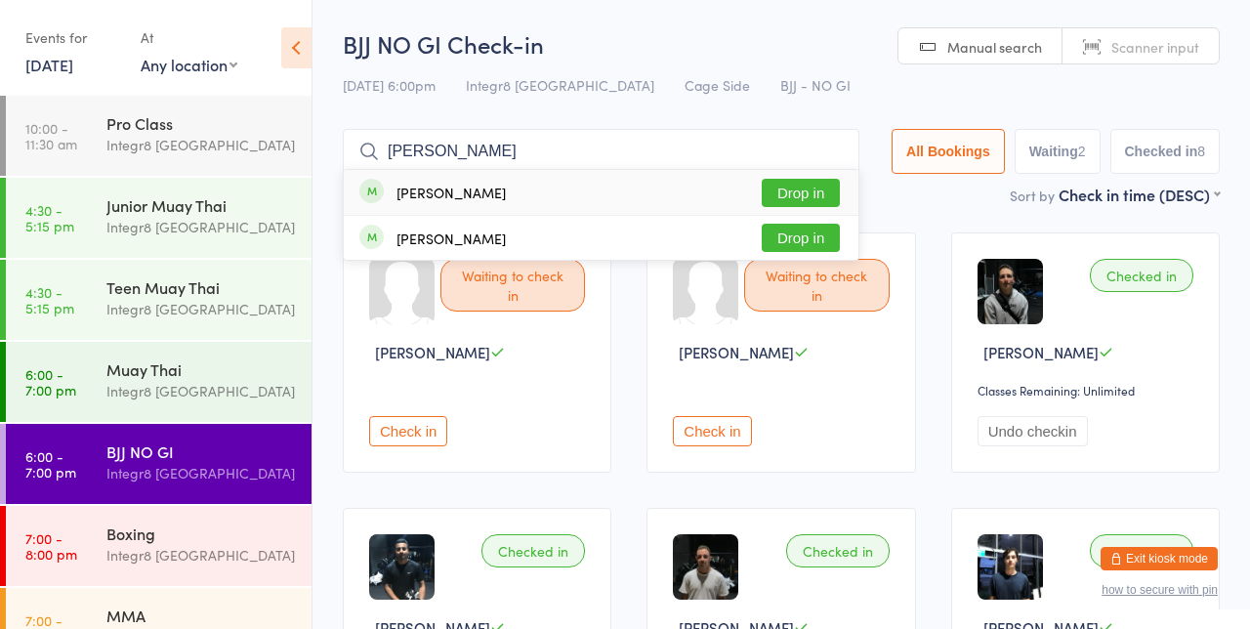
click at [829, 234] on button "Drop in" at bounding box center [801, 238] width 78 height 28
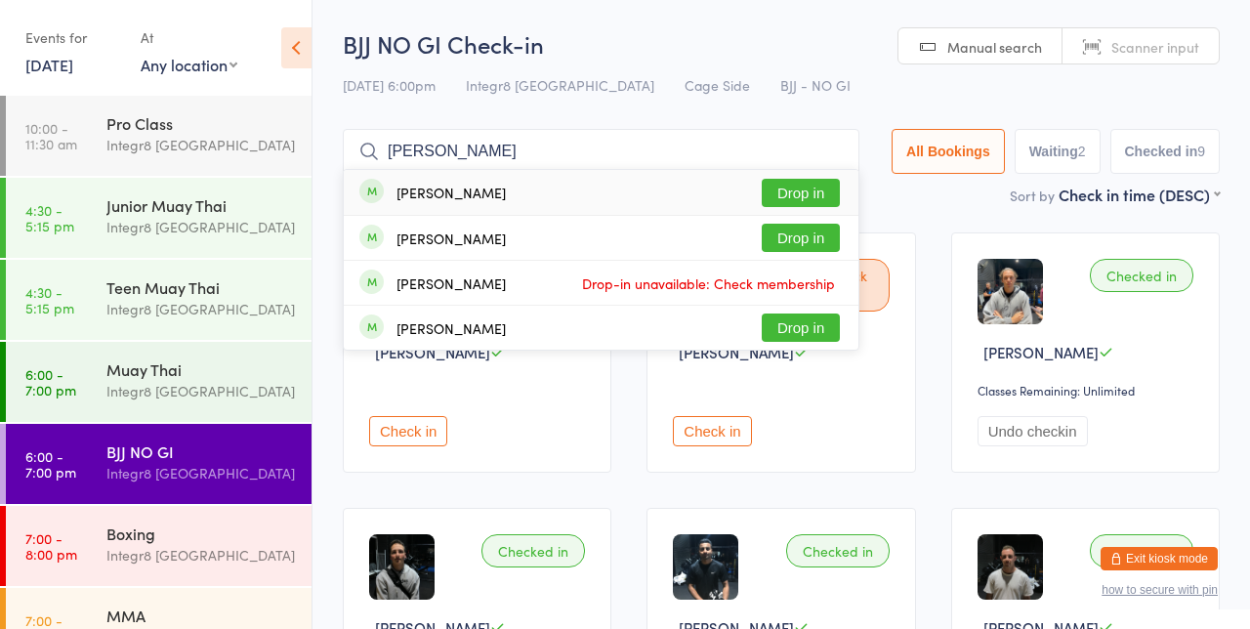
type input "[PERSON_NAME]"
click at [821, 191] on button "Drop in" at bounding box center [801, 193] width 78 height 28
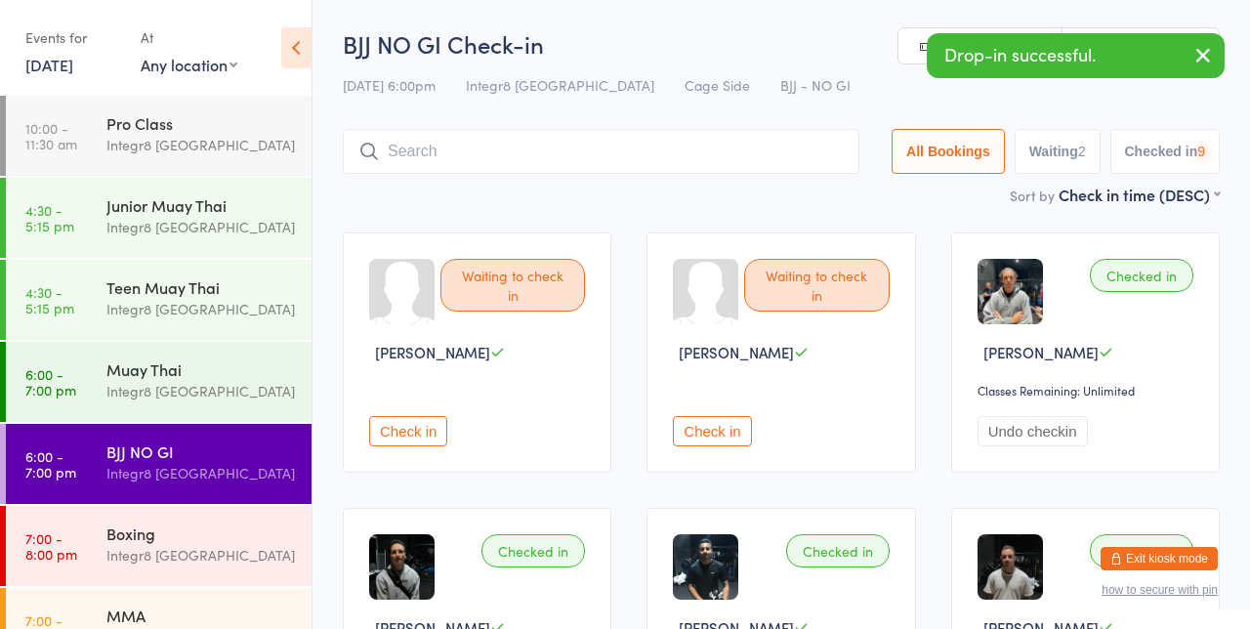
click at [939, 204] on div "Sort by Check in time (DESC) First name (ASC) First name (DESC) Last name (ASC)…" at bounding box center [781, 194] width 877 height 21
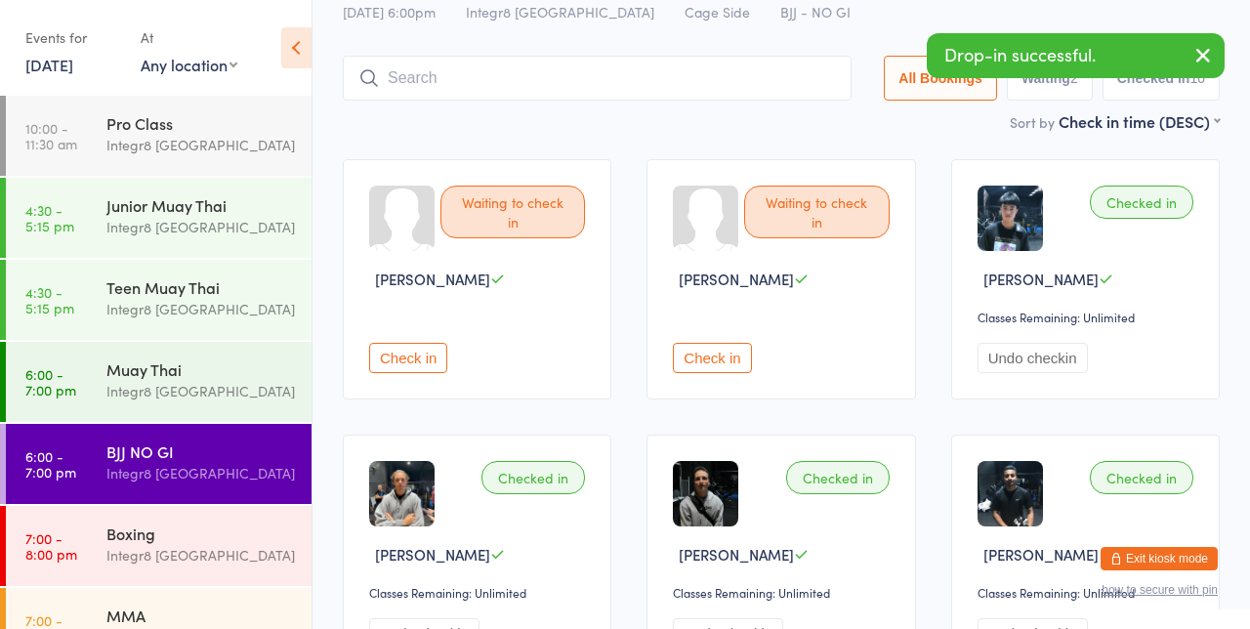
scroll to position [74, 0]
click at [72, 628] on time "7:00 - 8:00 pm" at bounding box center [51, 627] width 52 height 31
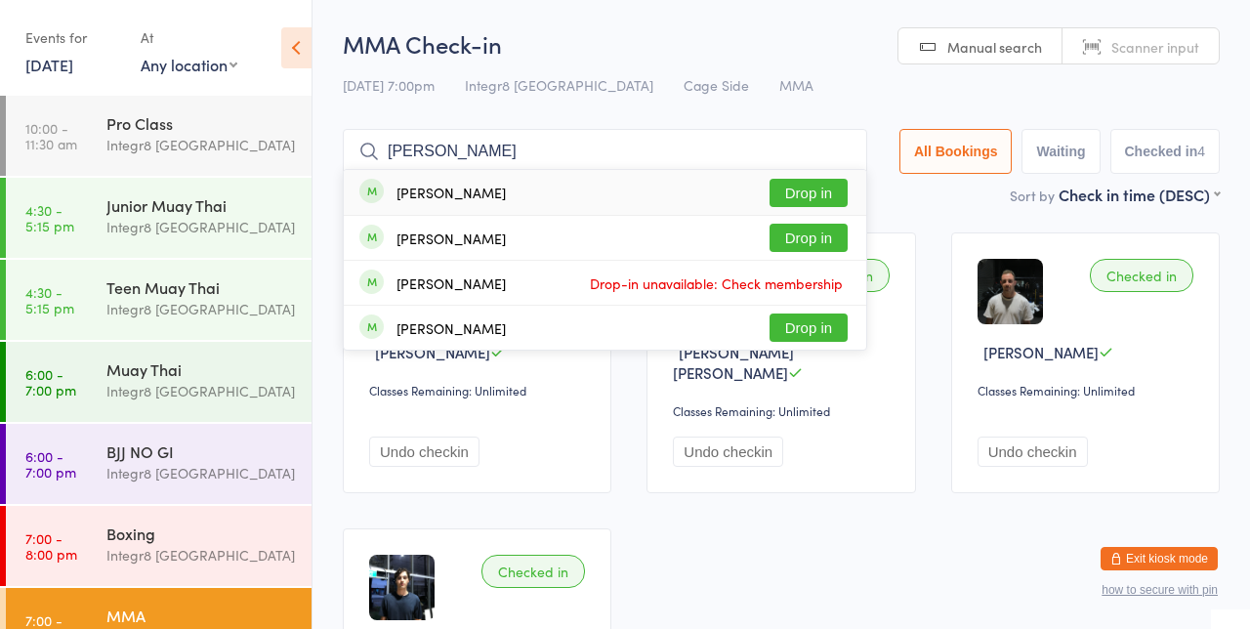
type input "[PERSON_NAME]"
click at [839, 199] on button "Drop in" at bounding box center [809, 193] width 78 height 28
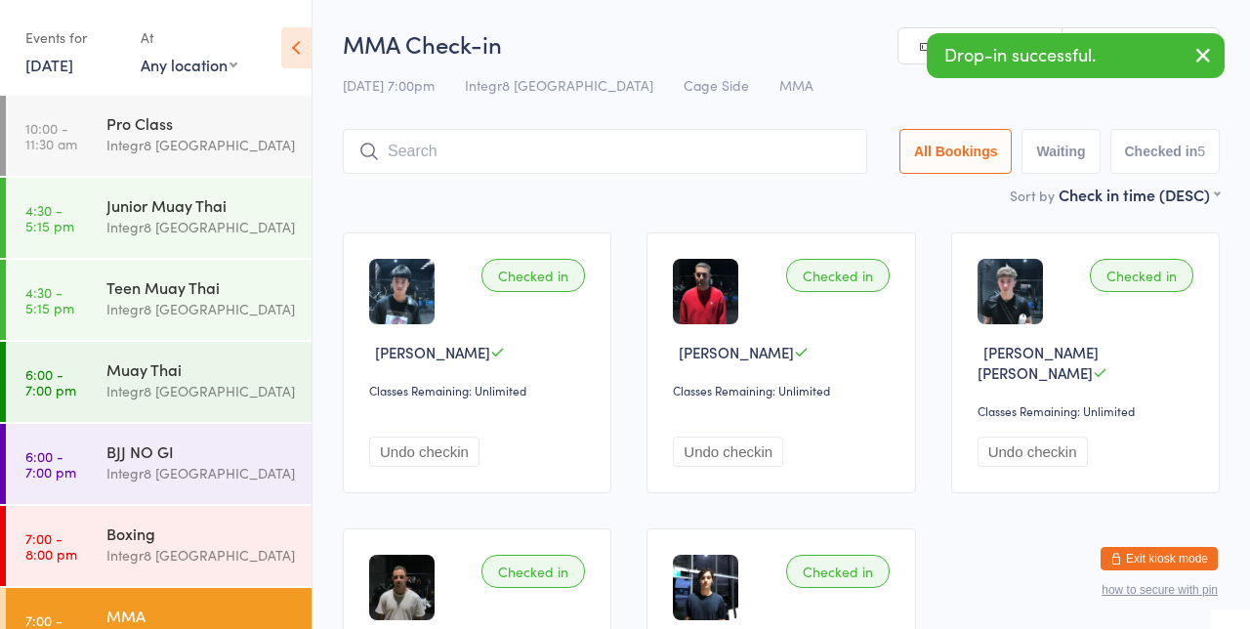
click at [1060, 200] on select "First name (ASC) First name (DESC) Last name (ASC) Last name (DESC) Check in ti…" at bounding box center [1139, 192] width 161 height 17
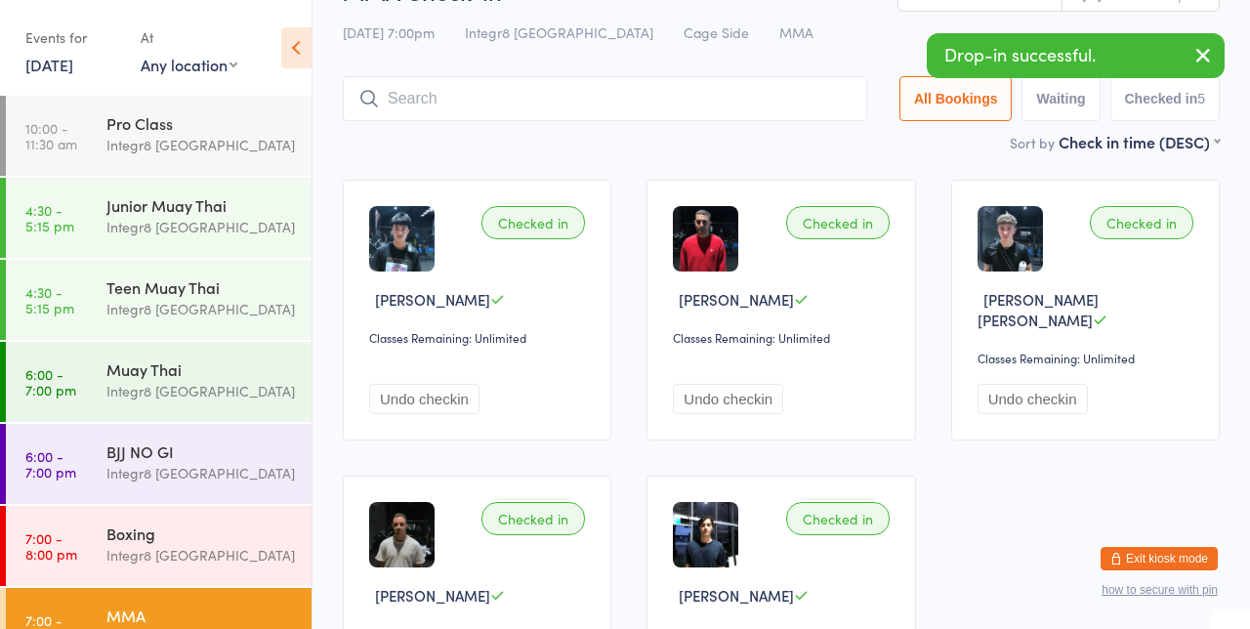
scroll to position [50, 0]
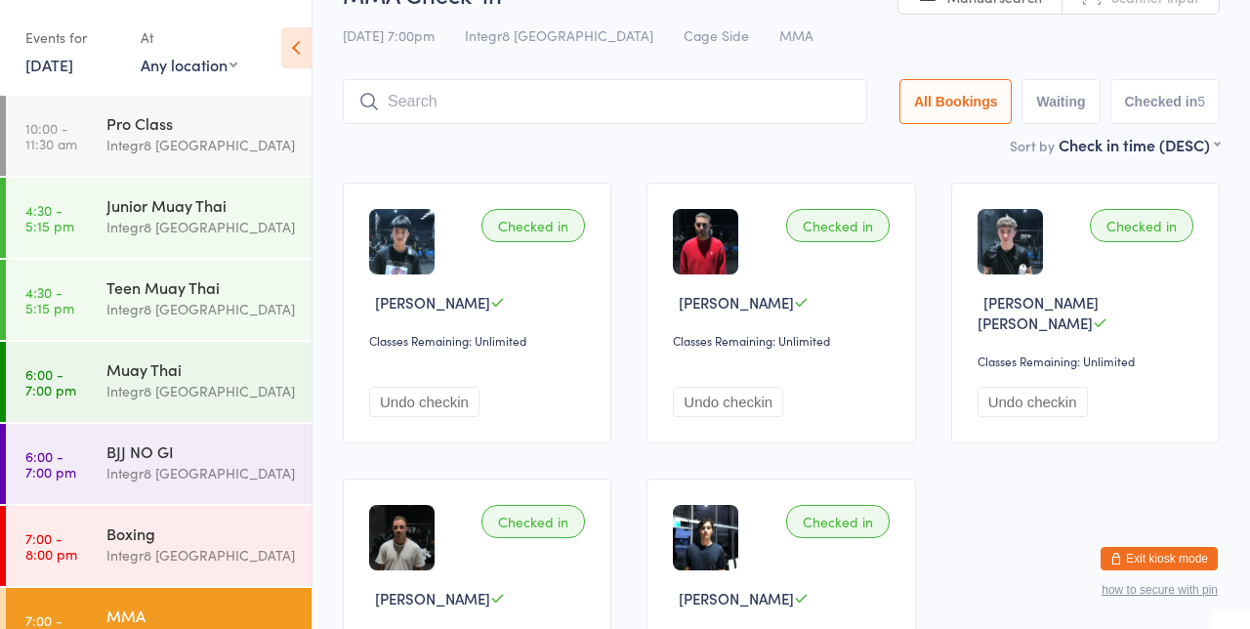
click at [199, 441] on div "BJJ NO GI" at bounding box center [200, 451] width 189 height 21
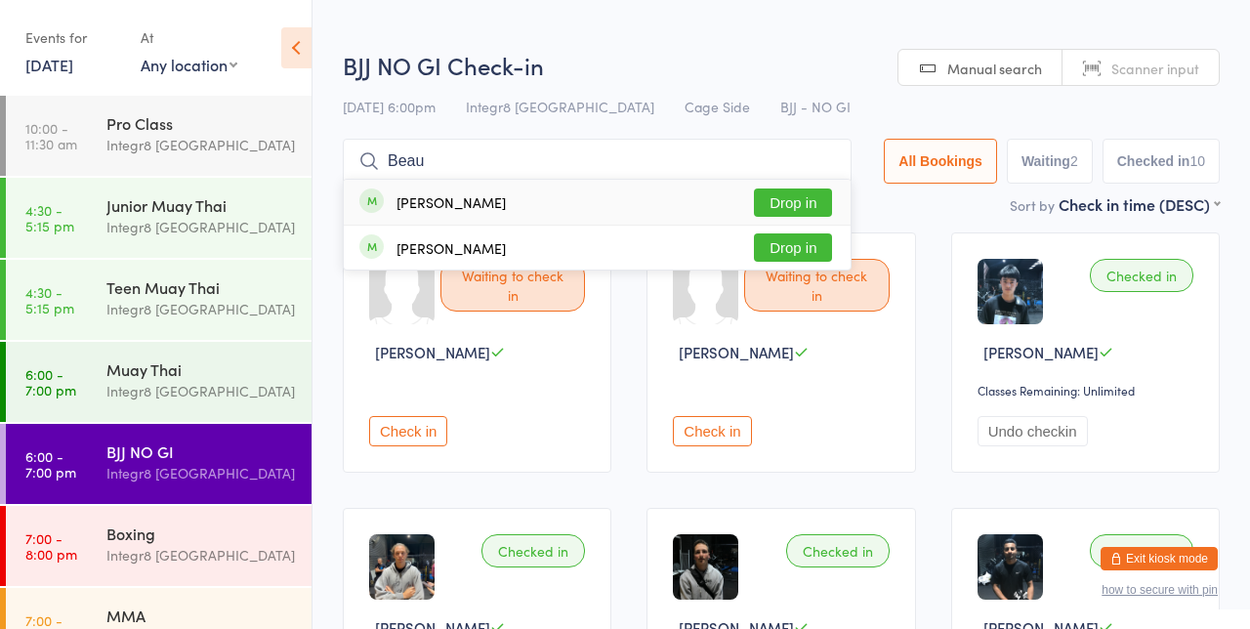
type input "Beau"
click at [799, 196] on button "Drop in" at bounding box center [793, 203] width 78 height 28
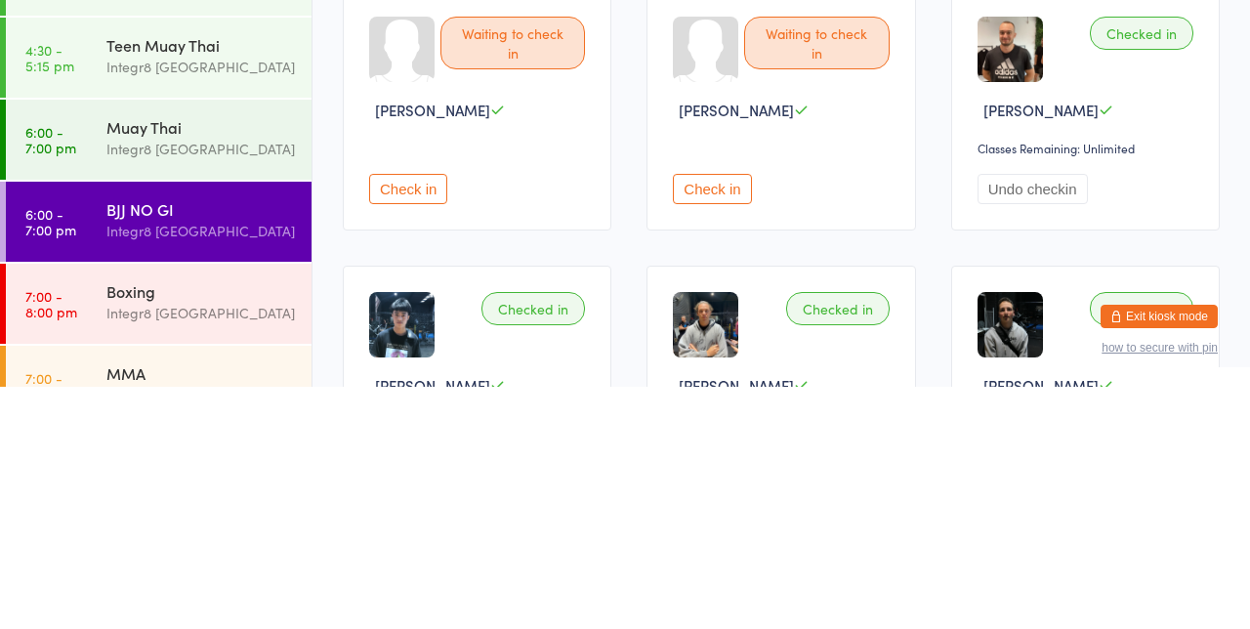
click at [229, 443] on div "BJJ NO GI" at bounding box center [200, 451] width 189 height 21
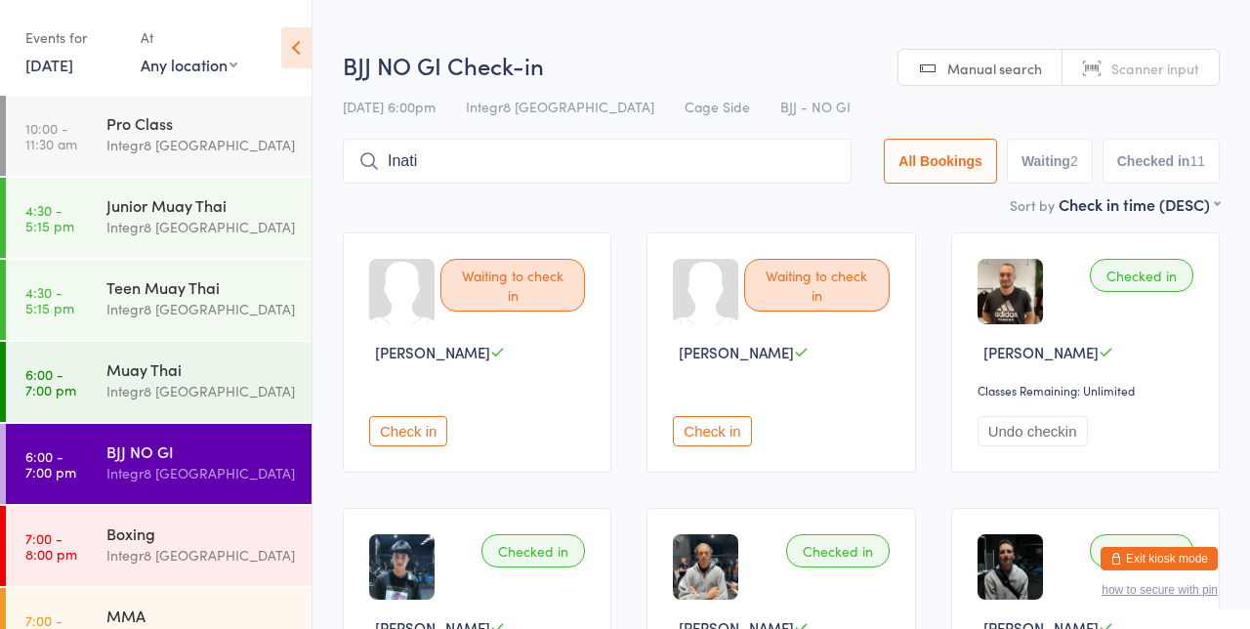
type input "Inati"
click at [815, 198] on button "Drop in" at bounding box center [793, 203] width 78 height 28
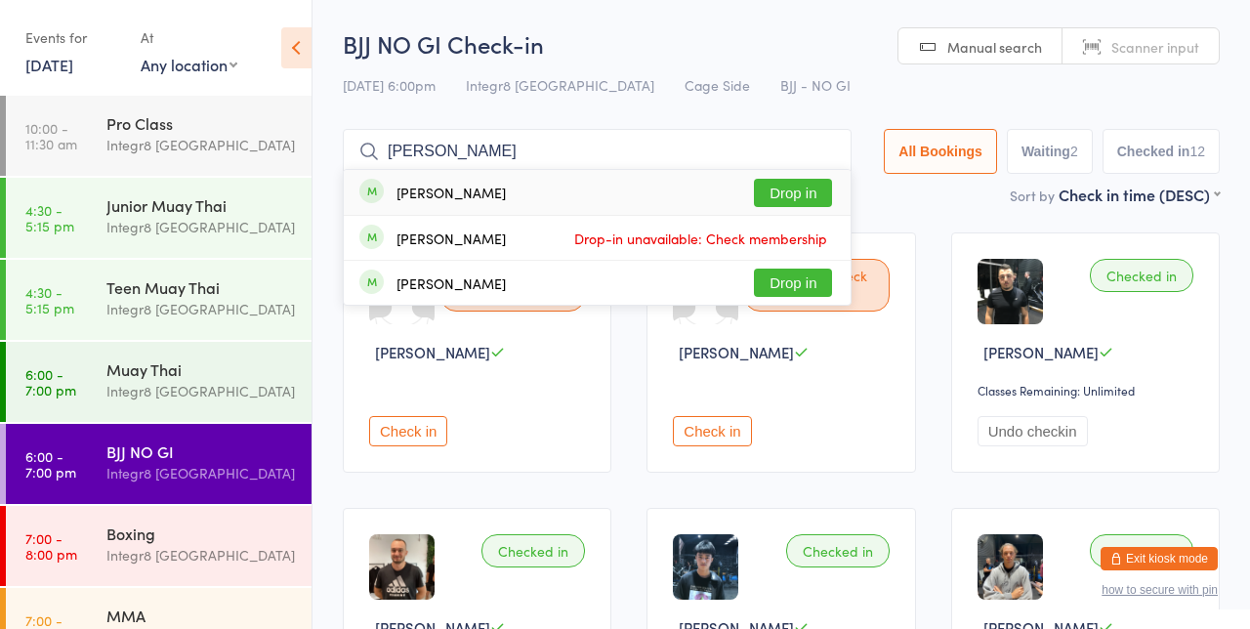
type input "[PERSON_NAME]"
click at [819, 201] on button "Drop in" at bounding box center [793, 193] width 78 height 28
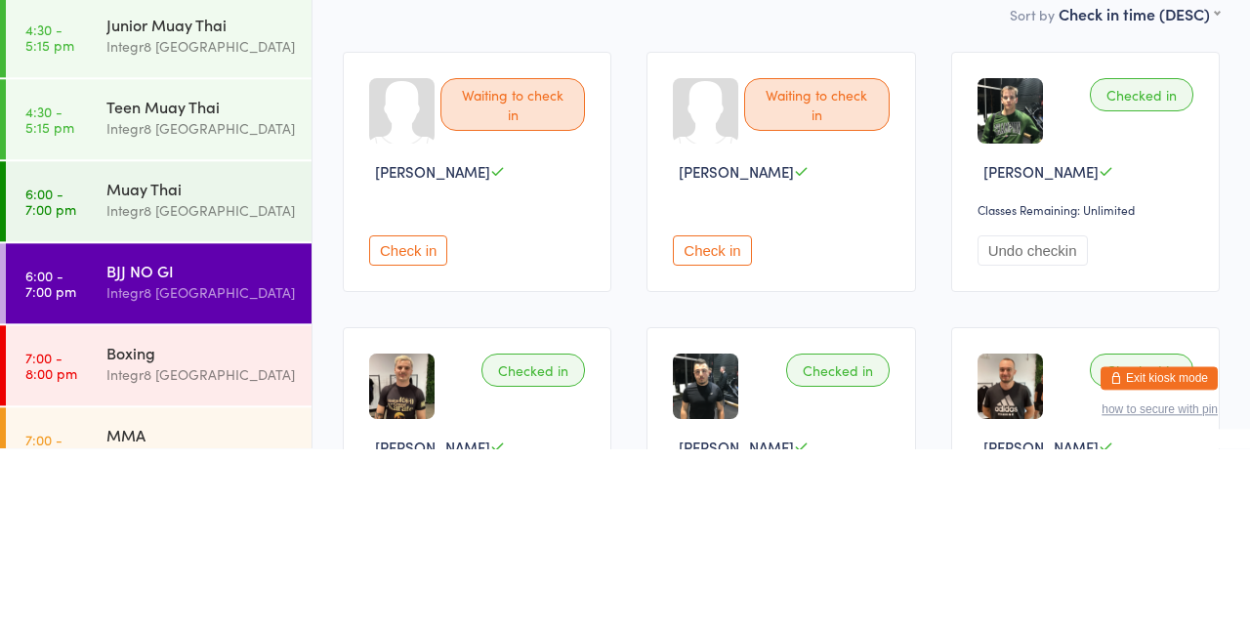
click at [213, 353] on div "Muay Thai Integr8 [GEOGRAPHIC_DATA]" at bounding box center [208, 380] width 205 height 77
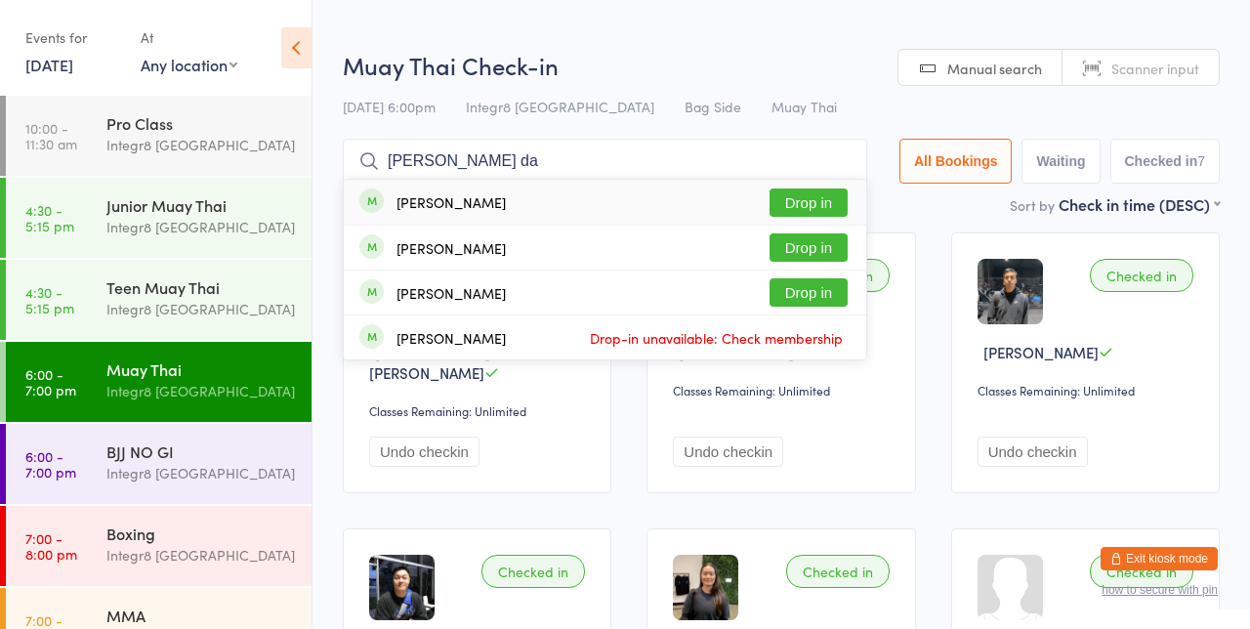
type input "[PERSON_NAME] da"
click at [837, 197] on button "Drop in" at bounding box center [809, 203] width 78 height 28
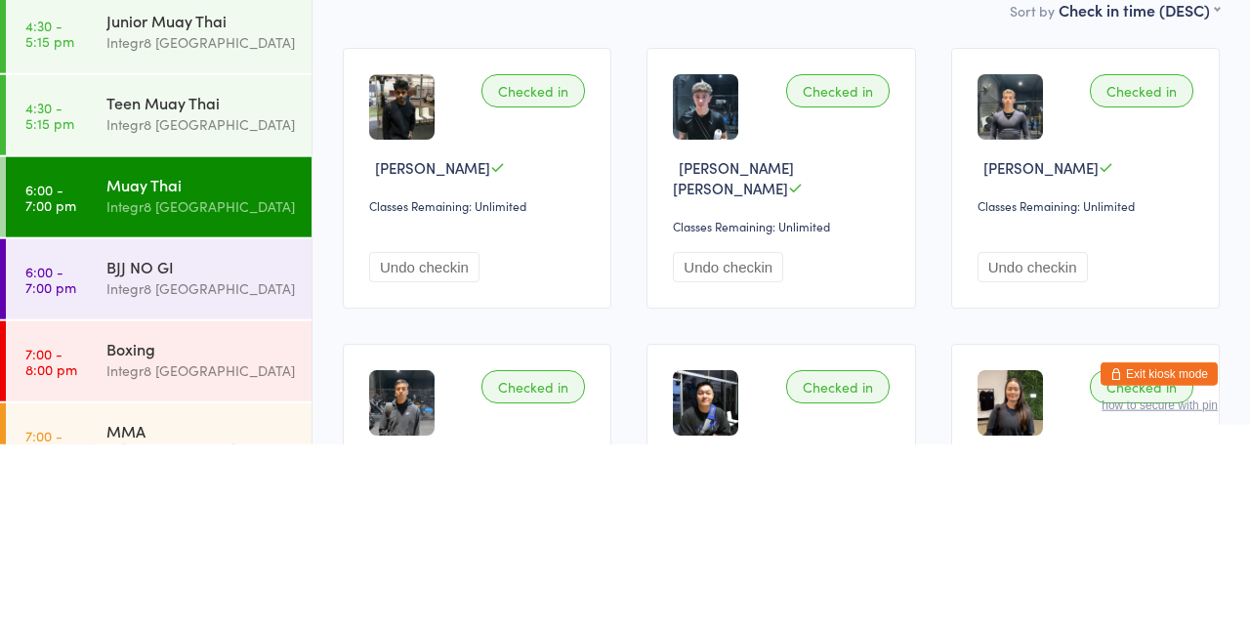
click at [221, 558] on div "Integr8 [GEOGRAPHIC_DATA]" at bounding box center [200, 555] width 189 height 22
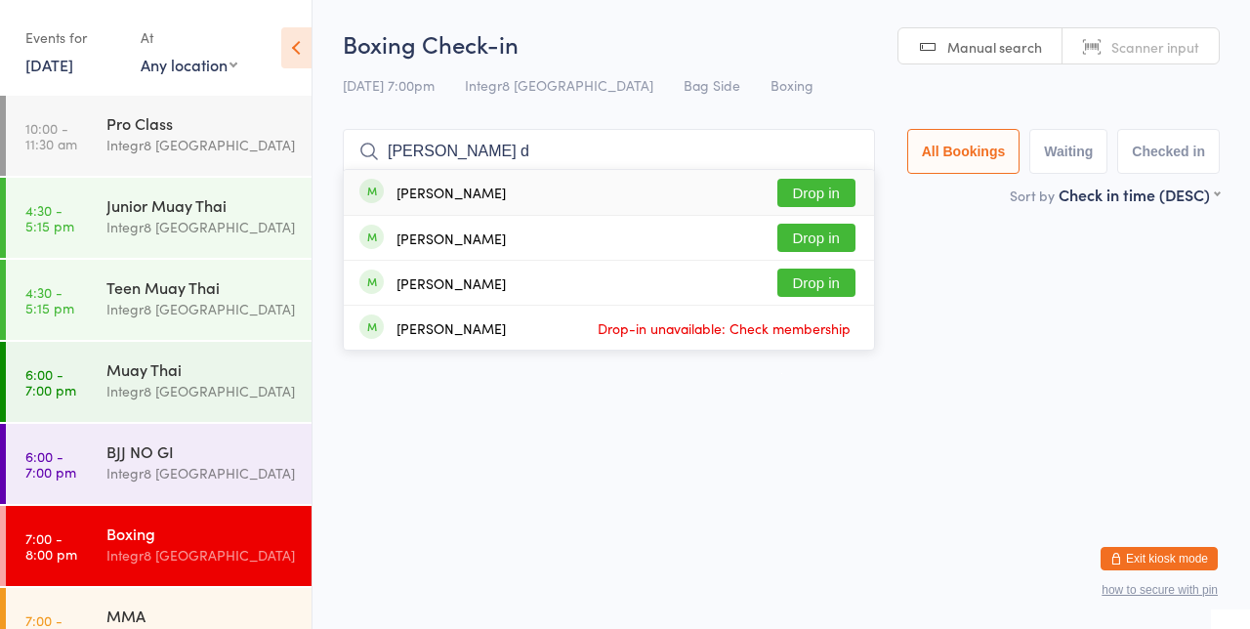
type input "[PERSON_NAME] d"
click at [818, 197] on button "Drop in" at bounding box center [817, 193] width 78 height 28
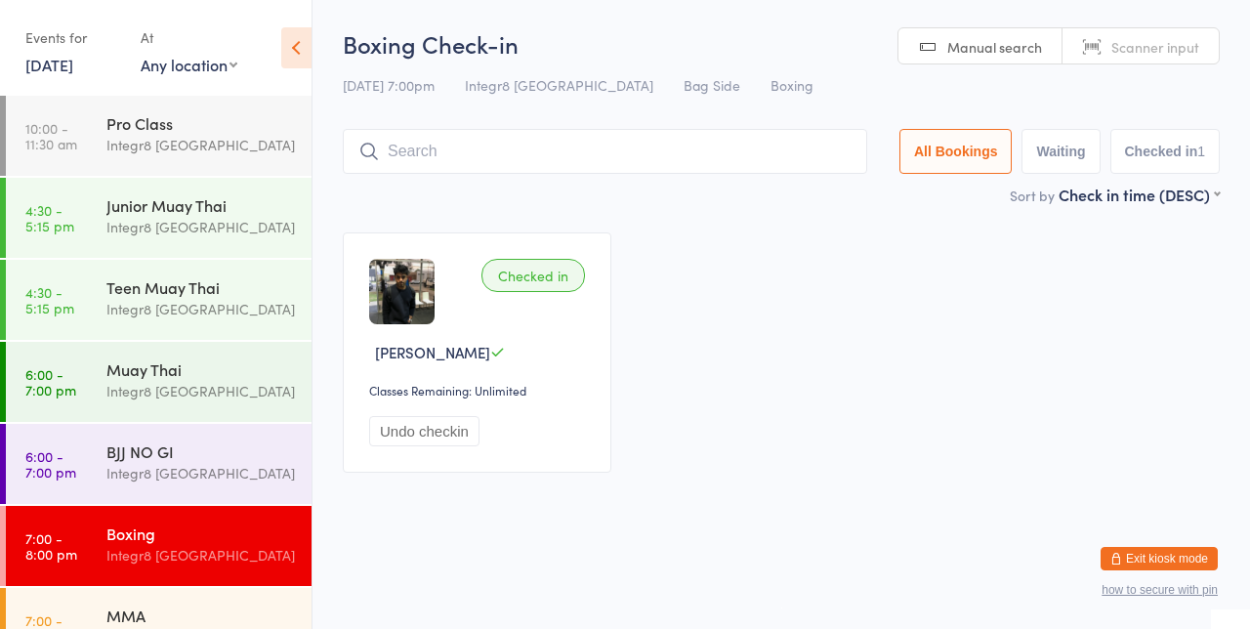
click at [996, 306] on div "Checked in [PERSON_NAME] Classes Remaining: Unlimited Undo checkin" at bounding box center [781, 352] width 912 height 275
click at [59, 478] on time "6:00 - 7:00 pm" at bounding box center [50, 463] width 51 height 31
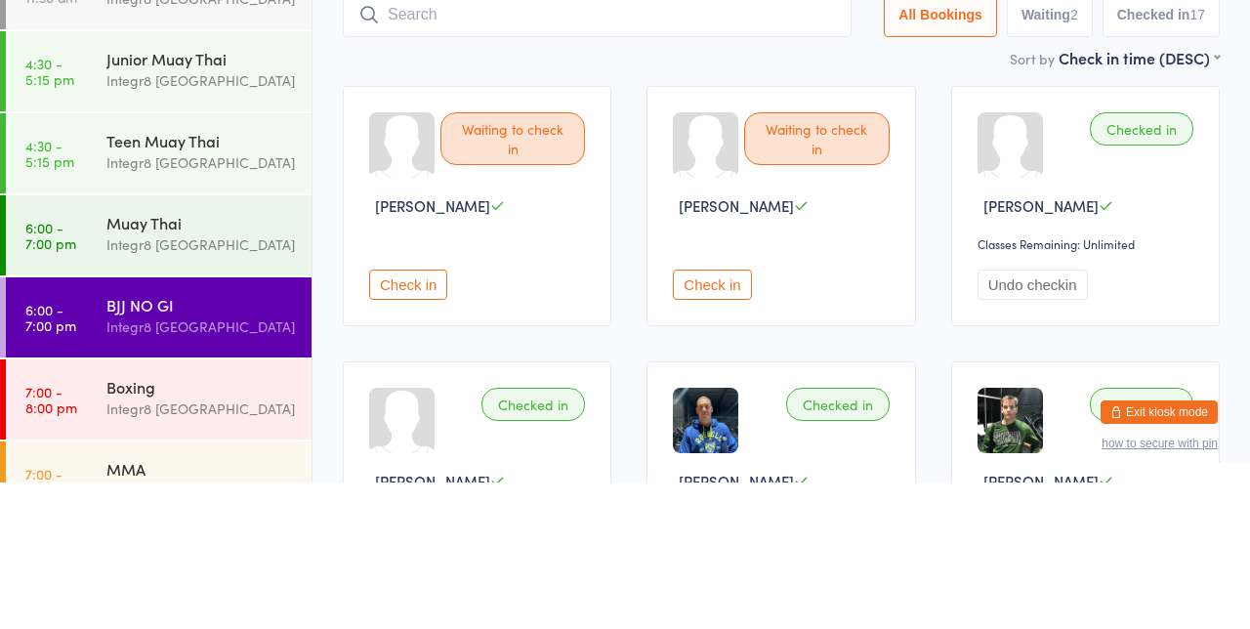
click at [1207, 470] on div "Checked in [PERSON_NAME] Classes Remaining: Unlimited Undo checkin" at bounding box center [1085, 352] width 269 height 240
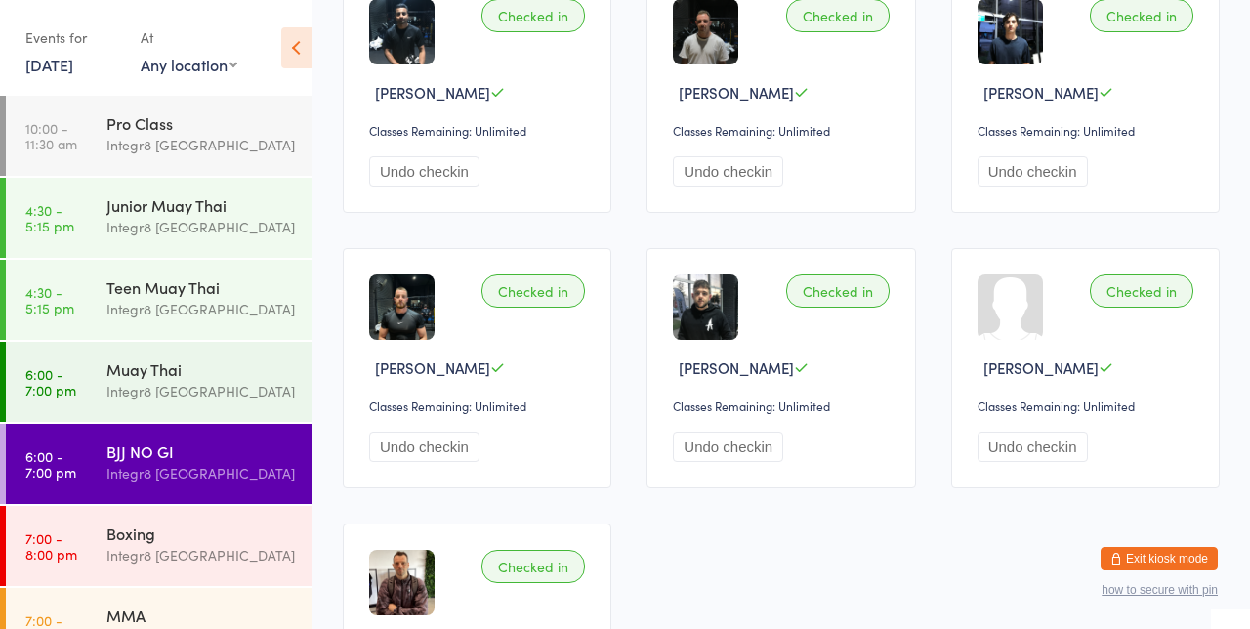
scroll to position [1362, 0]
click at [1065, 442] on button "Undo checkin" at bounding box center [1033, 447] width 110 height 30
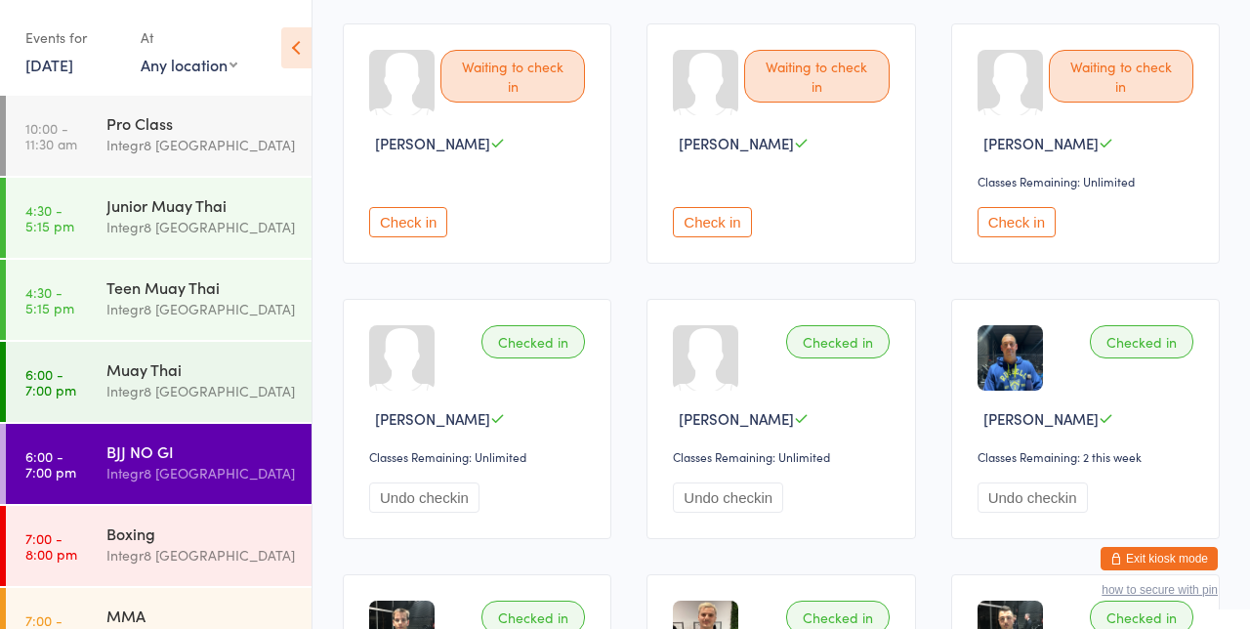
scroll to position [0, 0]
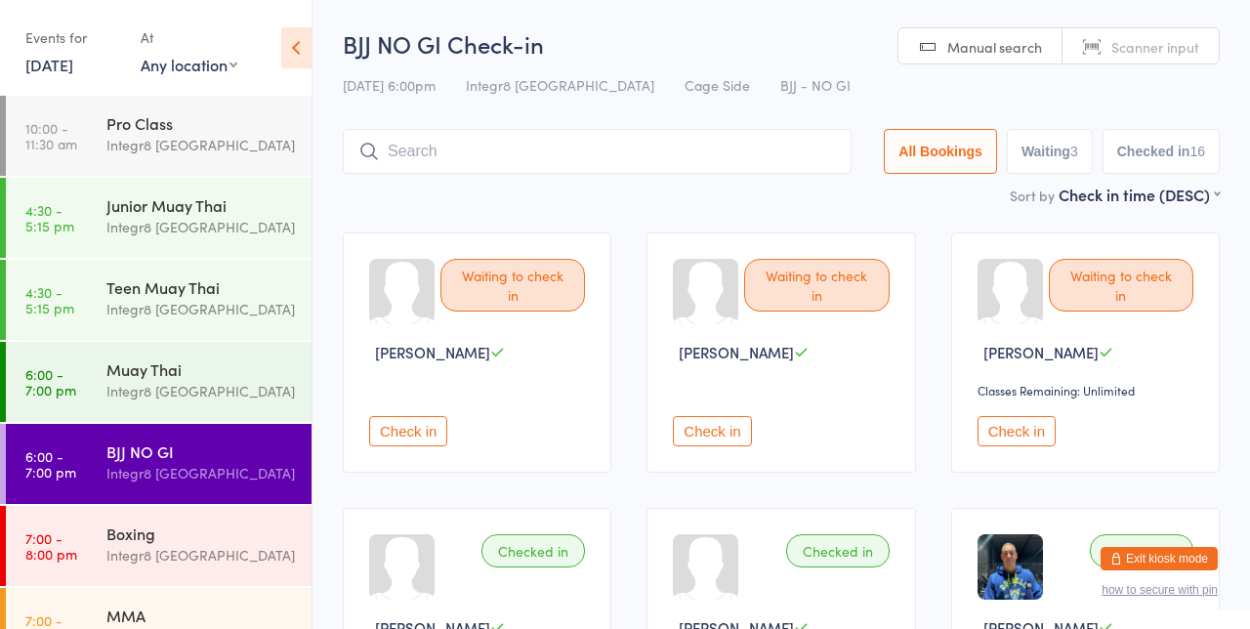
click at [1164, 158] on button "Checked in 16" at bounding box center [1161, 151] width 117 height 45
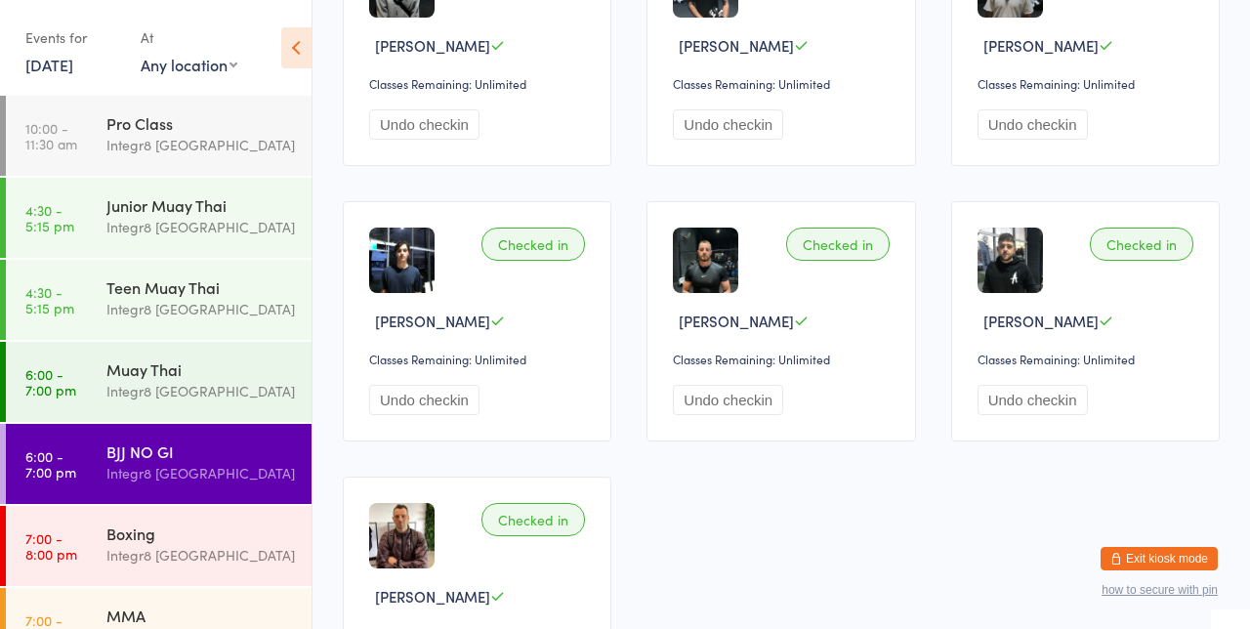
scroll to position [1133, 0]
click at [150, 539] on div "Boxing" at bounding box center [200, 533] width 189 height 21
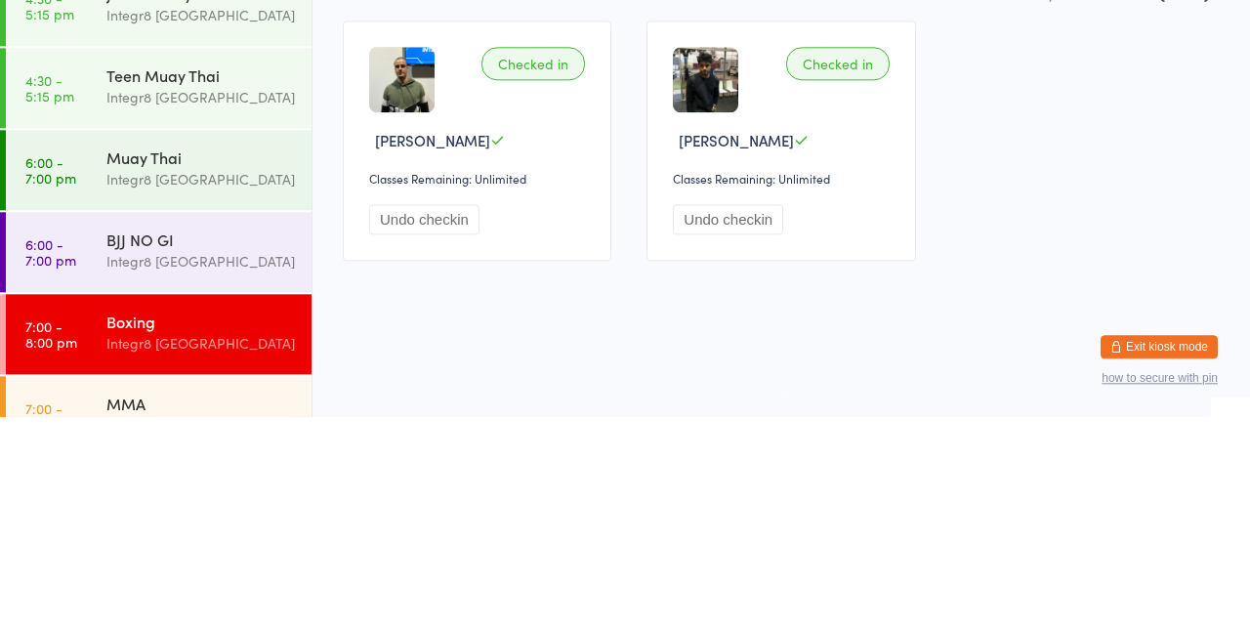
click at [232, 385] on div "Integr8 [GEOGRAPHIC_DATA]" at bounding box center [200, 391] width 189 height 22
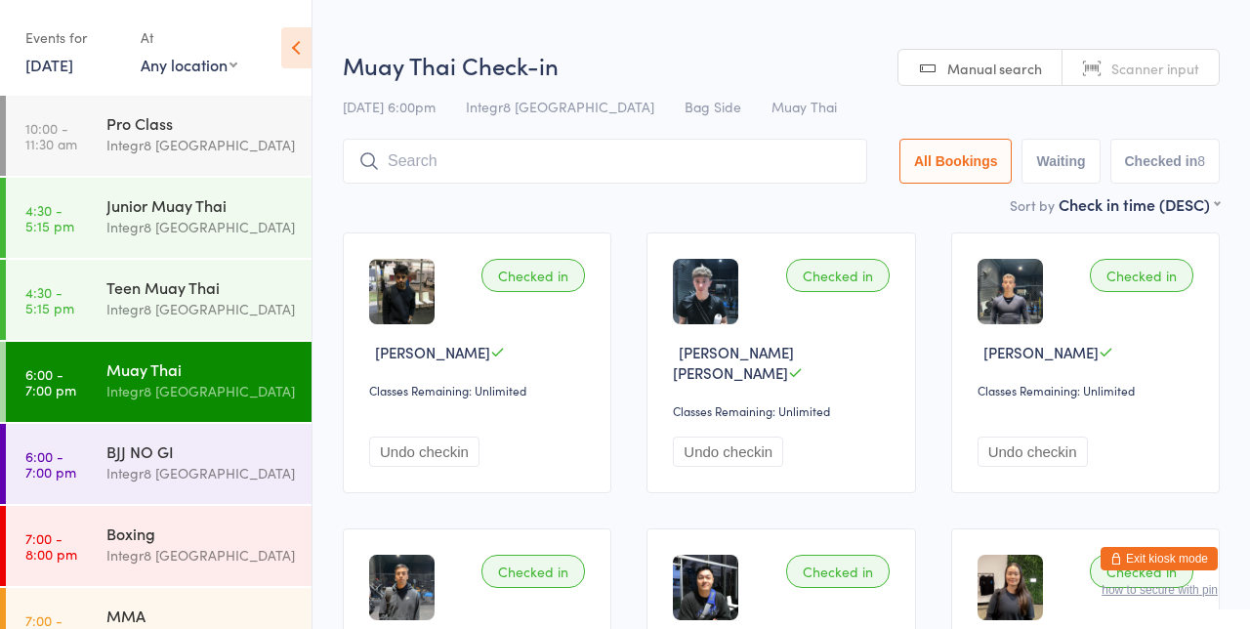
click at [1186, 166] on button "Checked in 8" at bounding box center [1166, 161] width 110 height 45
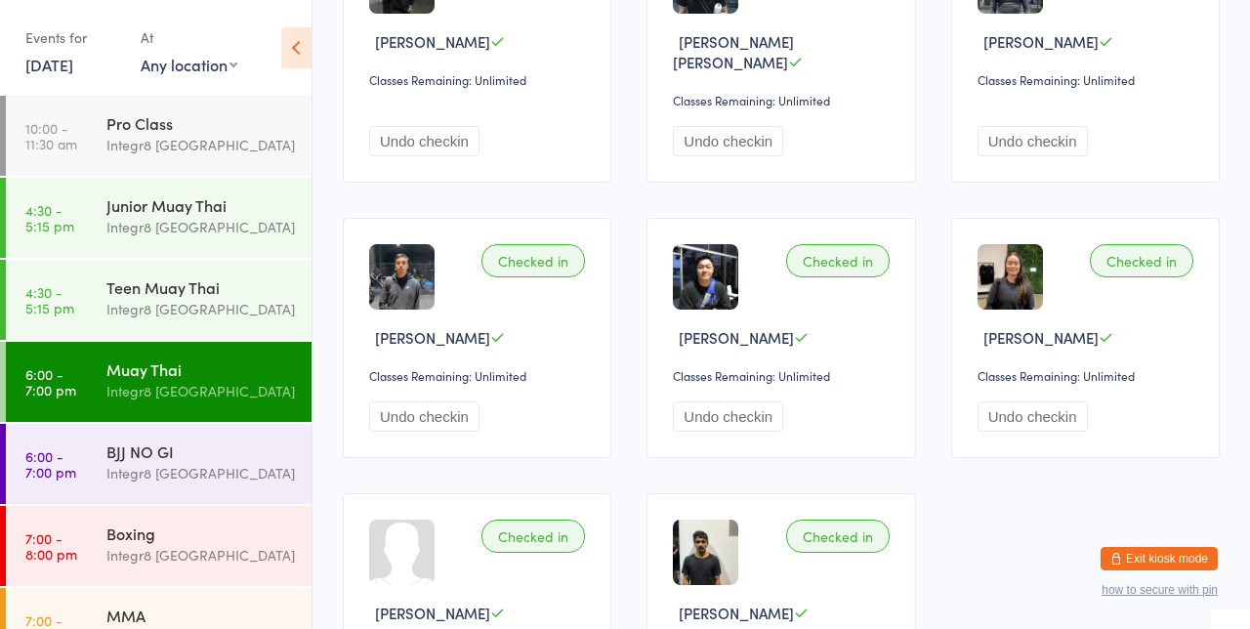
scroll to position [444, 0]
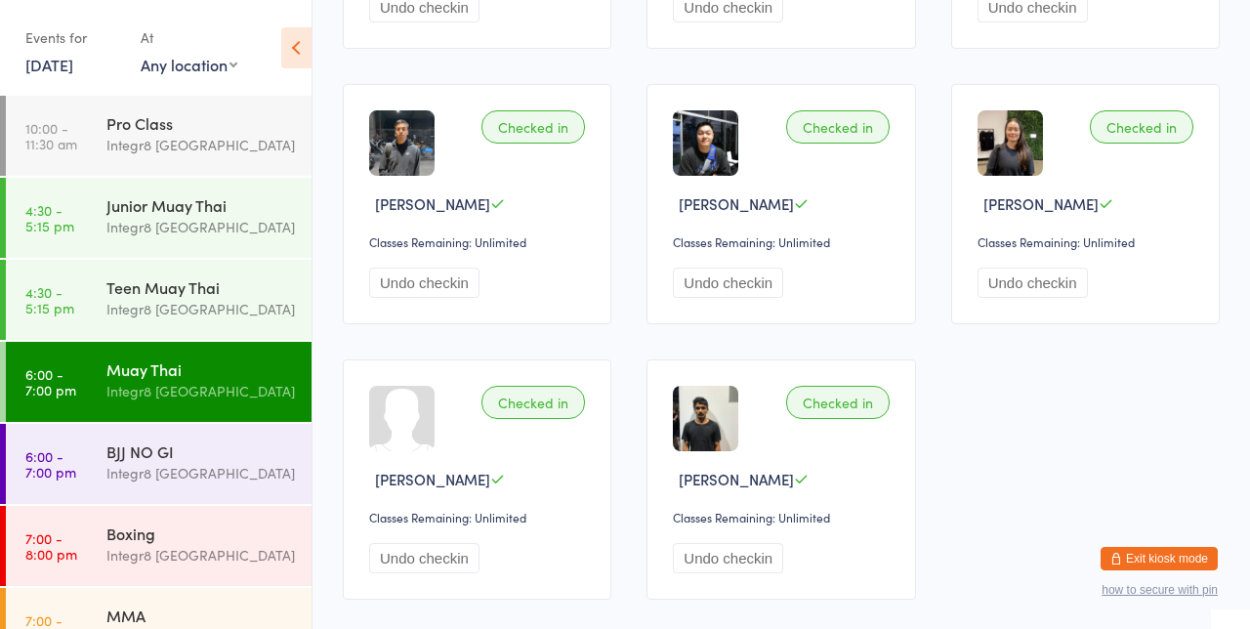
click at [115, 551] on div "Integr8 [GEOGRAPHIC_DATA]" at bounding box center [200, 555] width 189 height 22
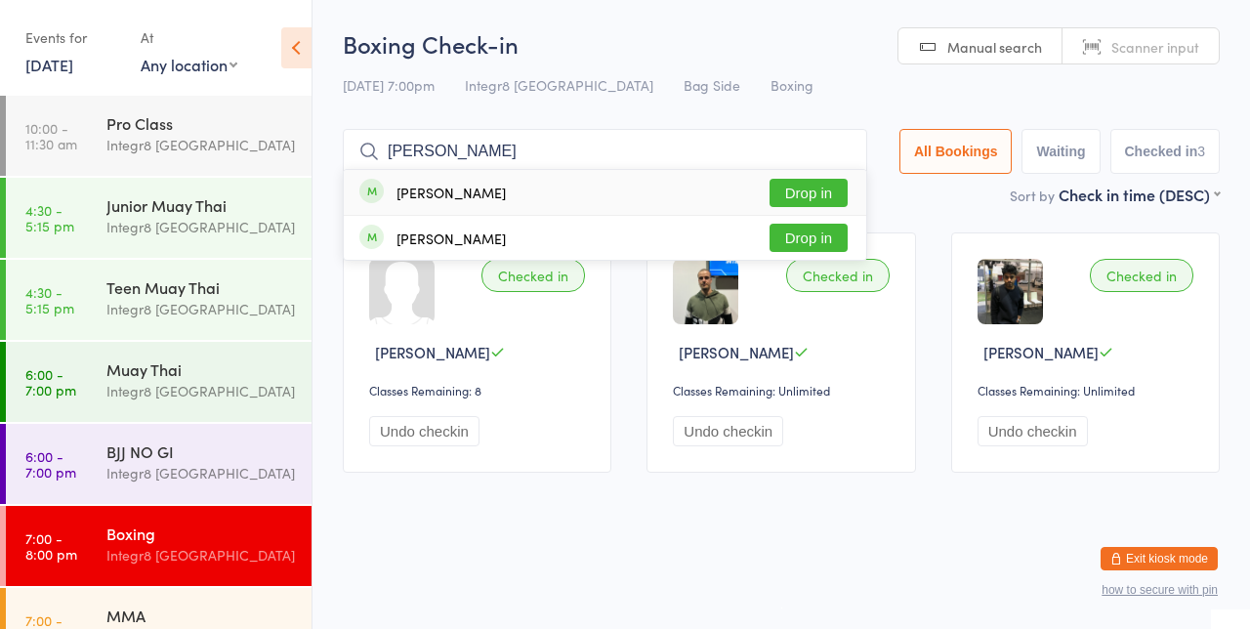
type input "[PERSON_NAME]"
click at [827, 186] on button "Drop in" at bounding box center [809, 193] width 78 height 28
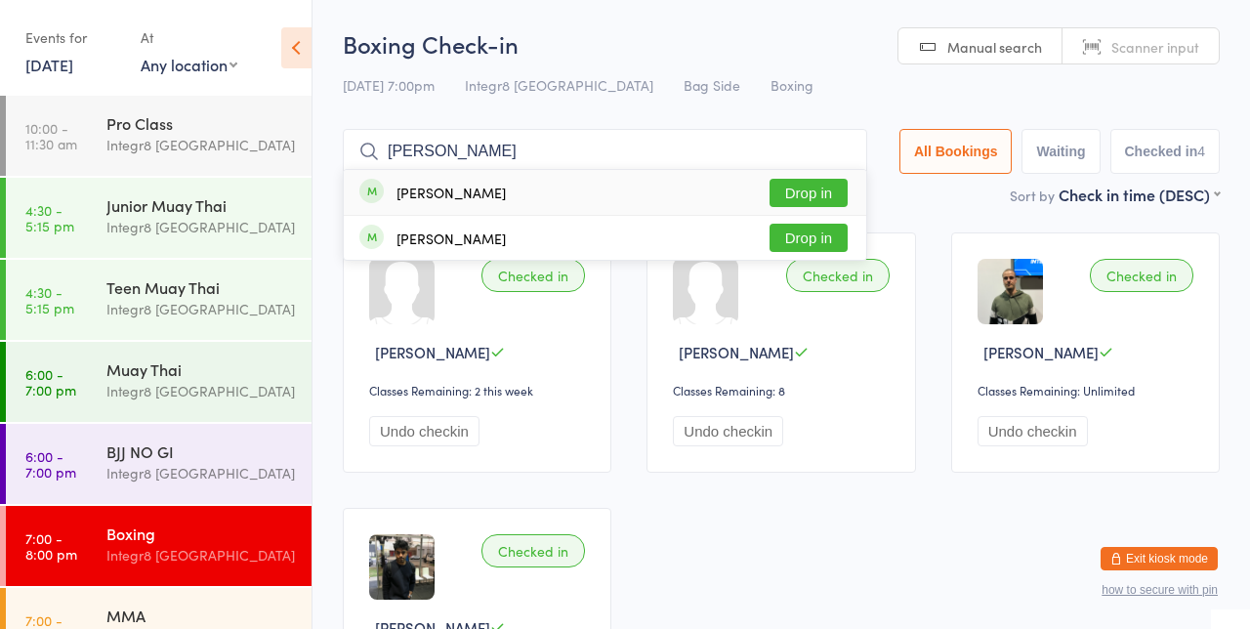
type input "[PERSON_NAME]"
click at [821, 189] on button "Drop in" at bounding box center [809, 193] width 78 height 28
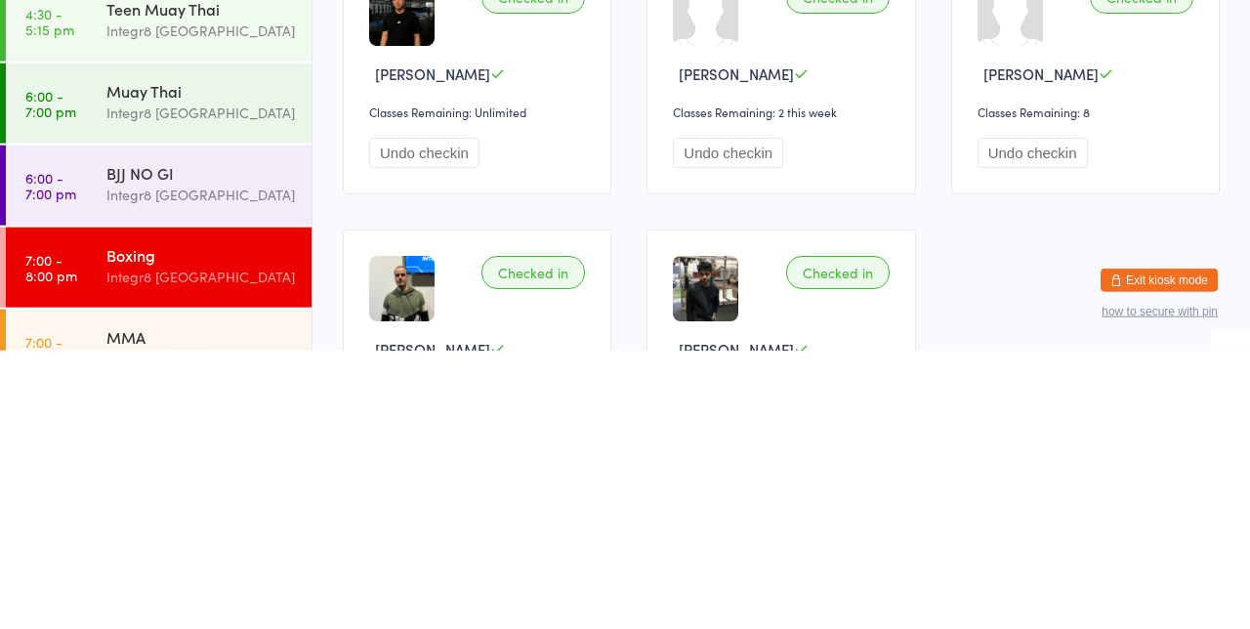
click at [184, 549] on div "Integr8 [GEOGRAPHIC_DATA]" at bounding box center [200, 555] width 189 height 22
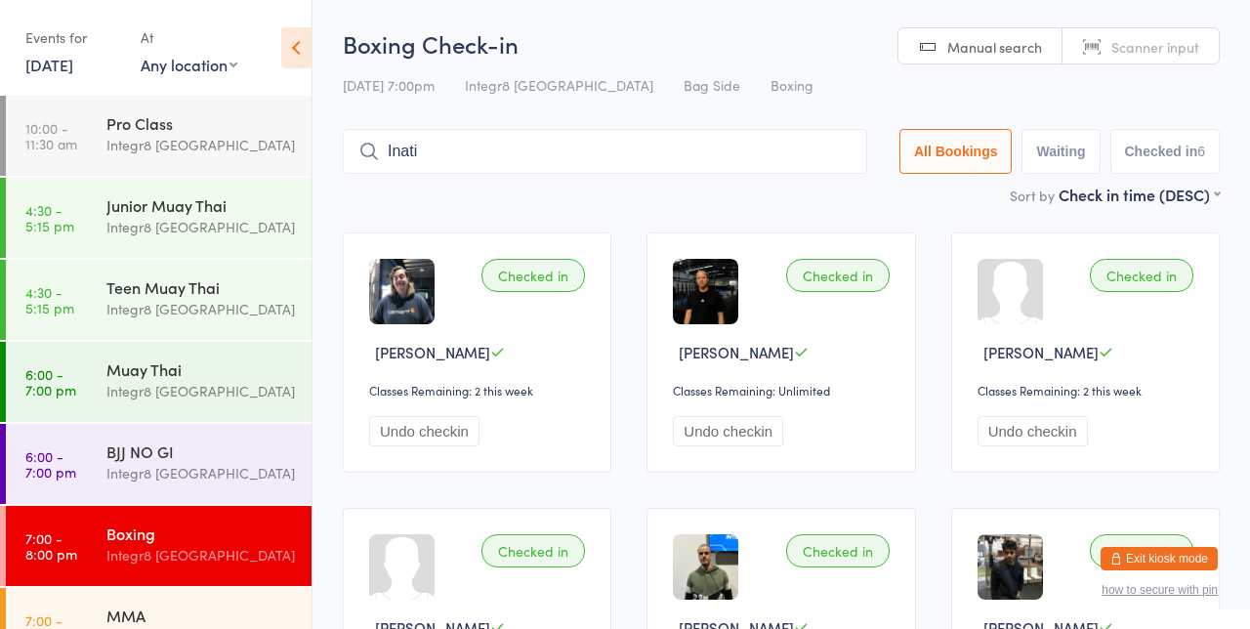
type input "Inati"
click at [830, 172] on div "[PERSON_NAME] Drop in" at bounding box center [605, 192] width 523 height 45
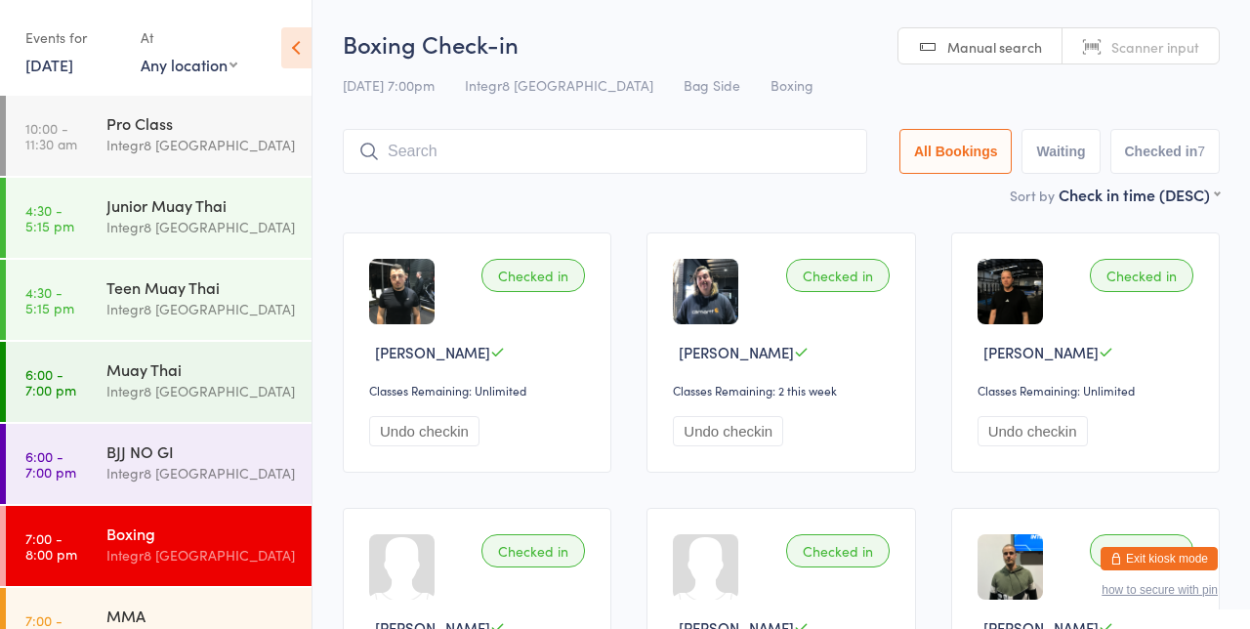
click at [706, 231] on div "Checked in [PERSON_NAME] Classes Remaining: Unlimited Undo checkin Checked in […" at bounding box center [781, 628] width 912 height 826
click at [160, 628] on div "Integr8 [GEOGRAPHIC_DATA]" at bounding box center [200, 637] width 189 height 22
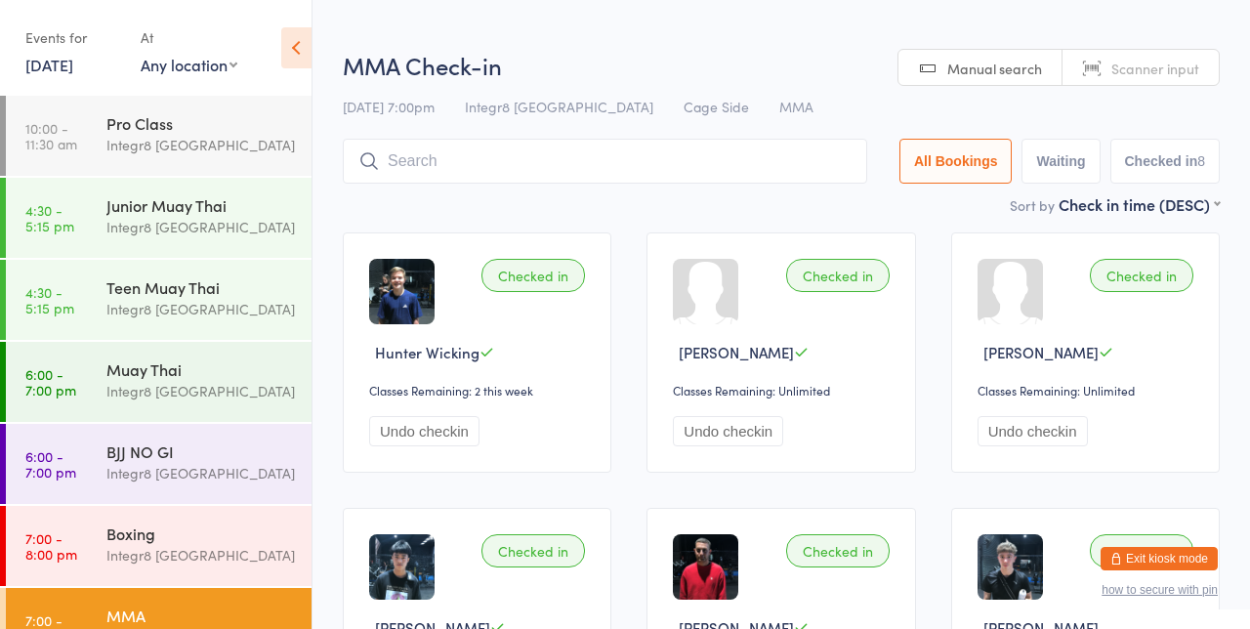
click at [615, 217] on div "Checked in Hunter Wicking Classes Remaining: 2 this week Undo checkin Checked i…" at bounding box center [781, 638] width 912 height 847
click at [811, 152] on input "search" at bounding box center [605, 161] width 525 height 45
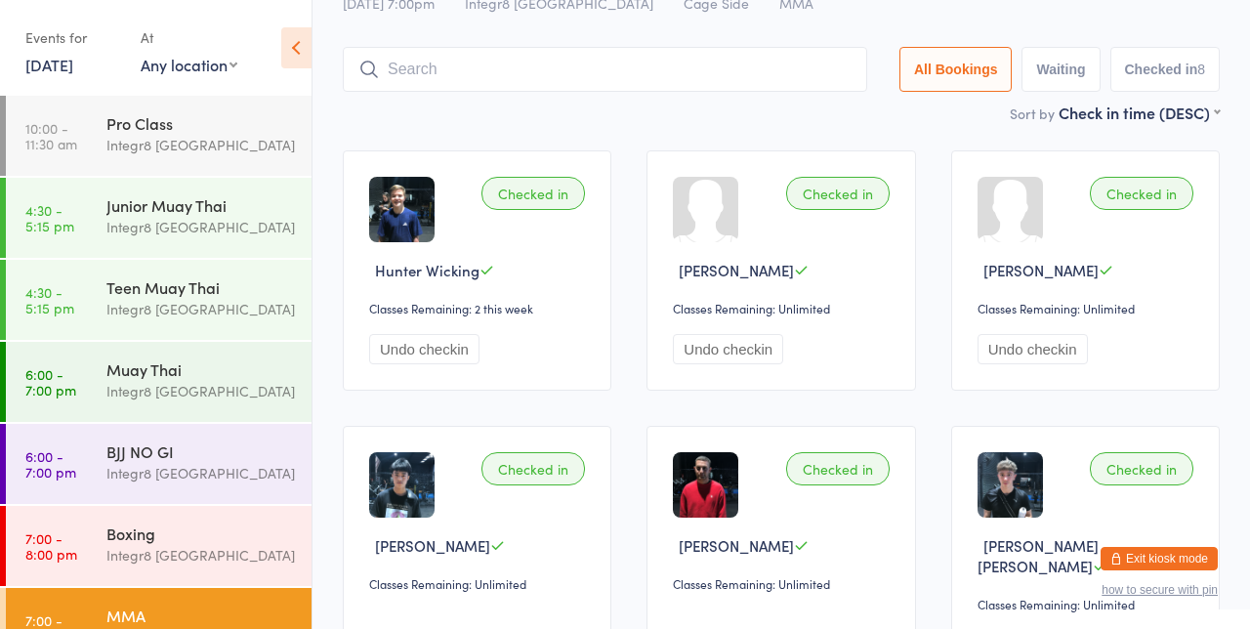
scroll to position [129, 0]
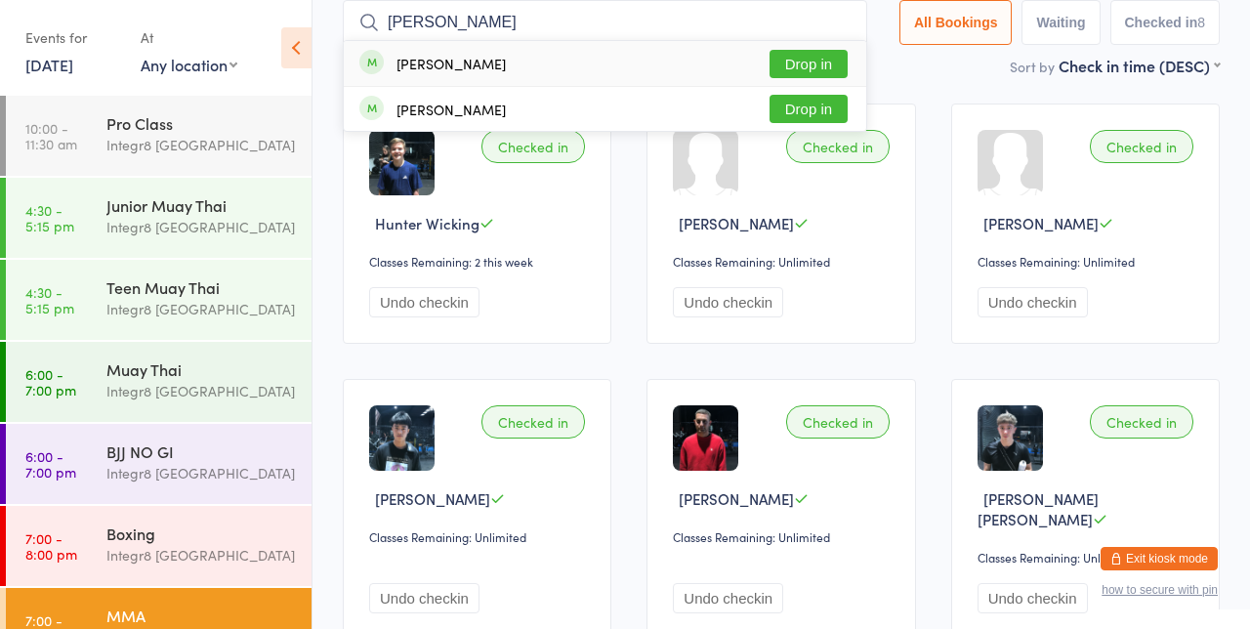
type input "[PERSON_NAME]"
click at [839, 68] on button "Drop in" at bounding box center [809, 64] width 78 height 28
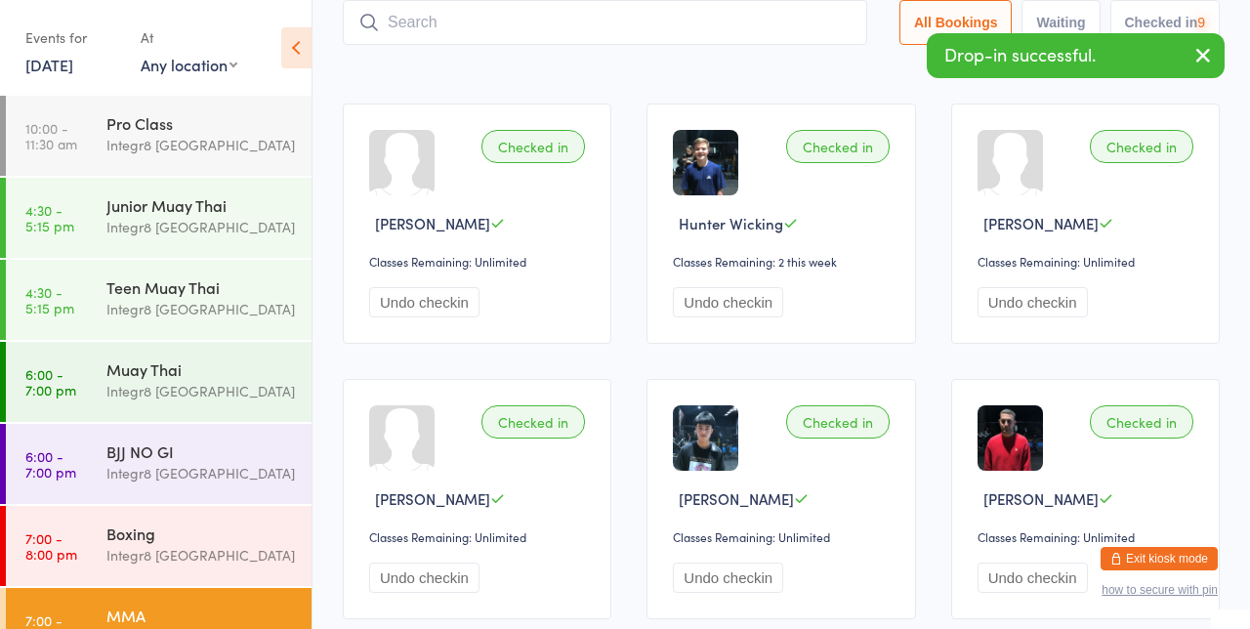
click at [895, 79] on main "MMA Check-in [DATE] 7:00pm Integr8 Cheltenham Cage Side MMA Manual search Scann…" at bounding box center [781, 415] width 877 height 1034
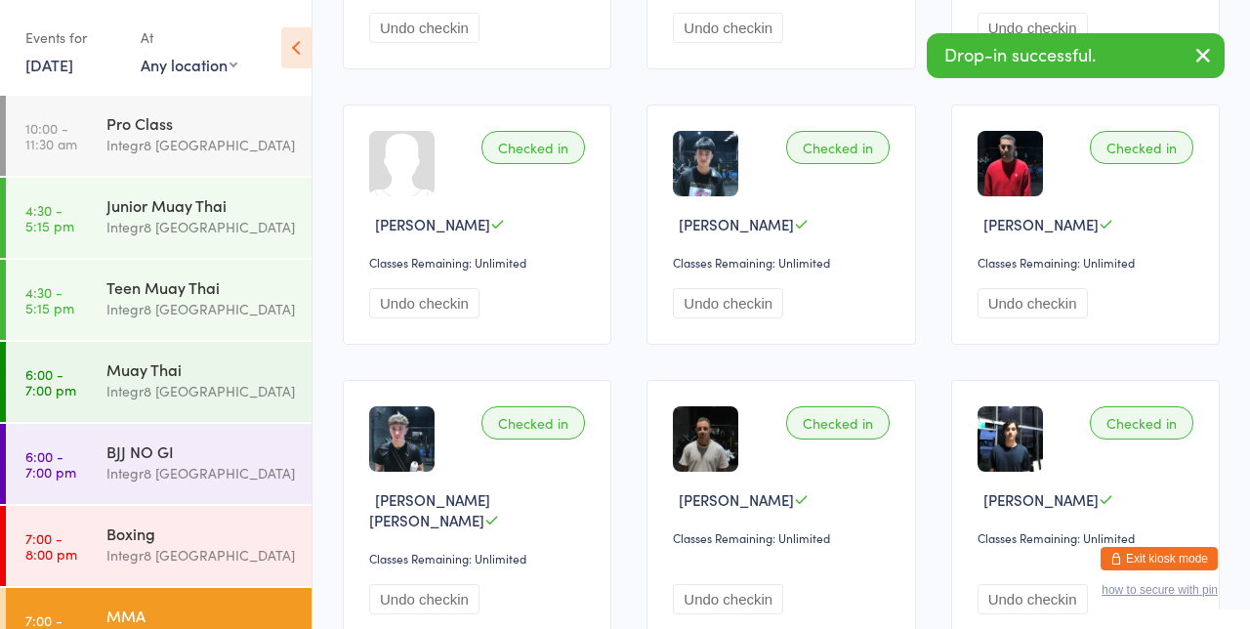
scroll to position [406, 0]
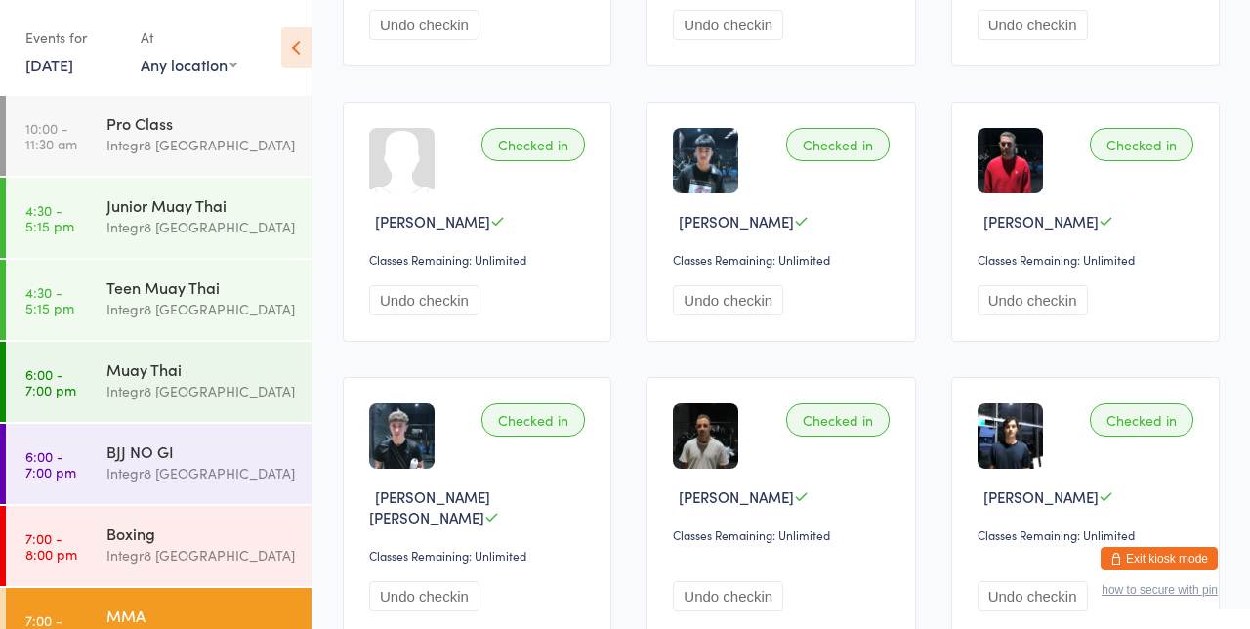
click at [88, 628] on link "7:00 - 8:00 pm MMA Integr8 [GEOGRAPHIC_DATA]" at bounding box center [159, 628] width 306 height 80
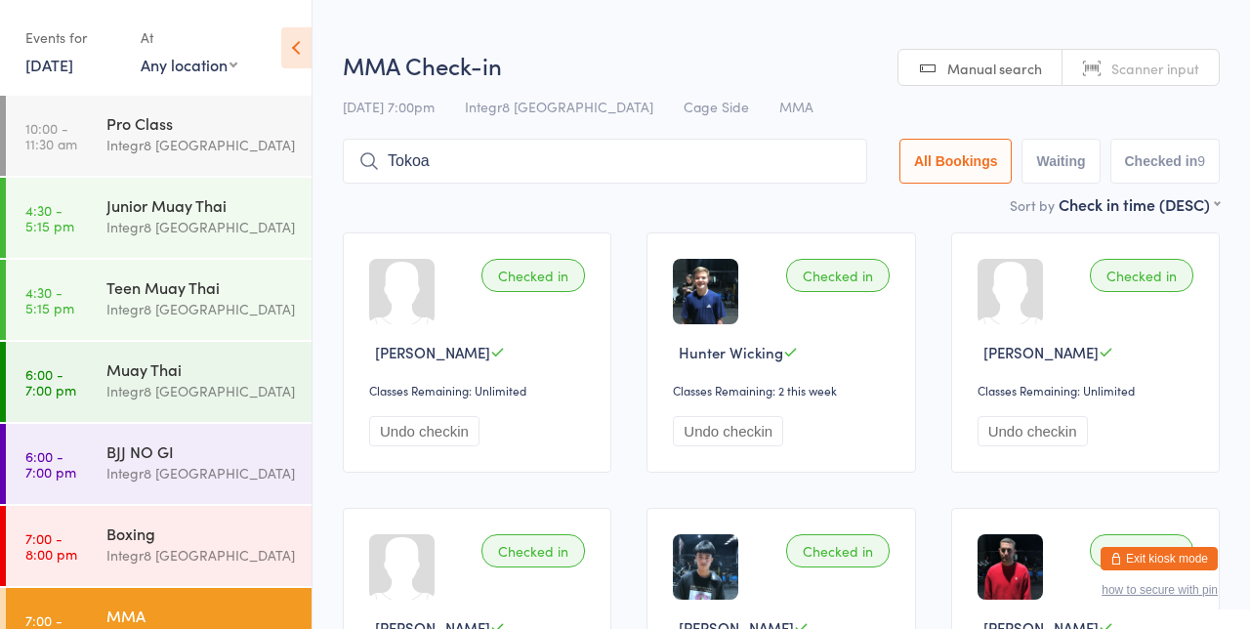
type input "Tokoa"
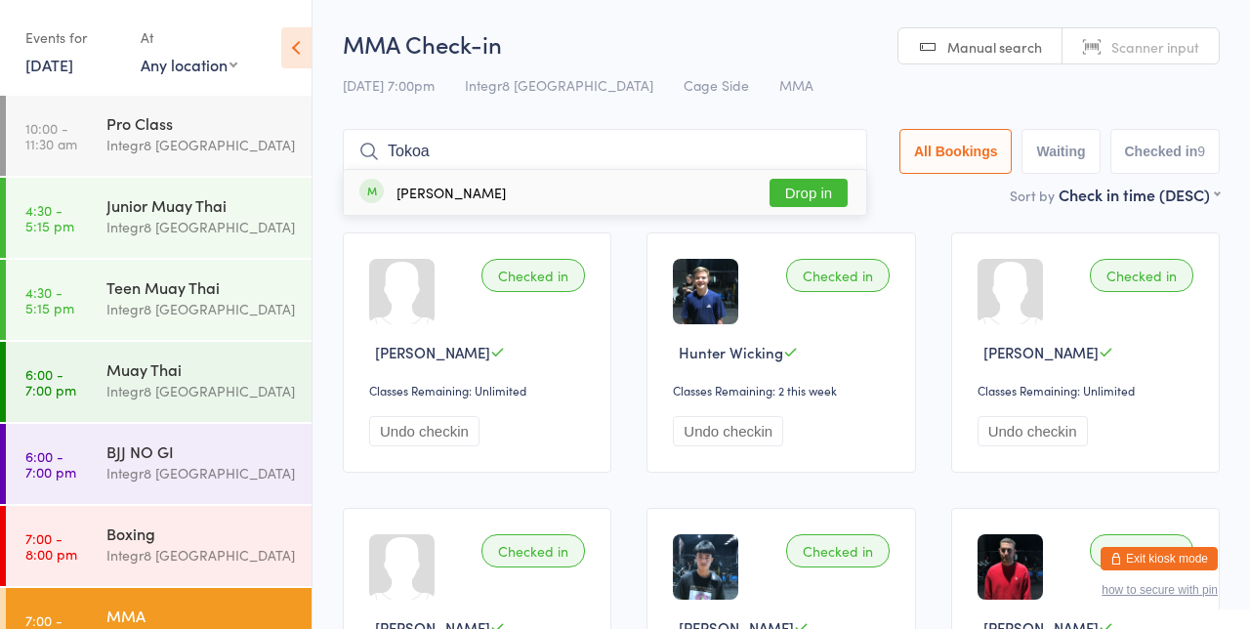
click at [807, 199] on button "Drop in" at bounding box center [809, 193] width 78 height 28
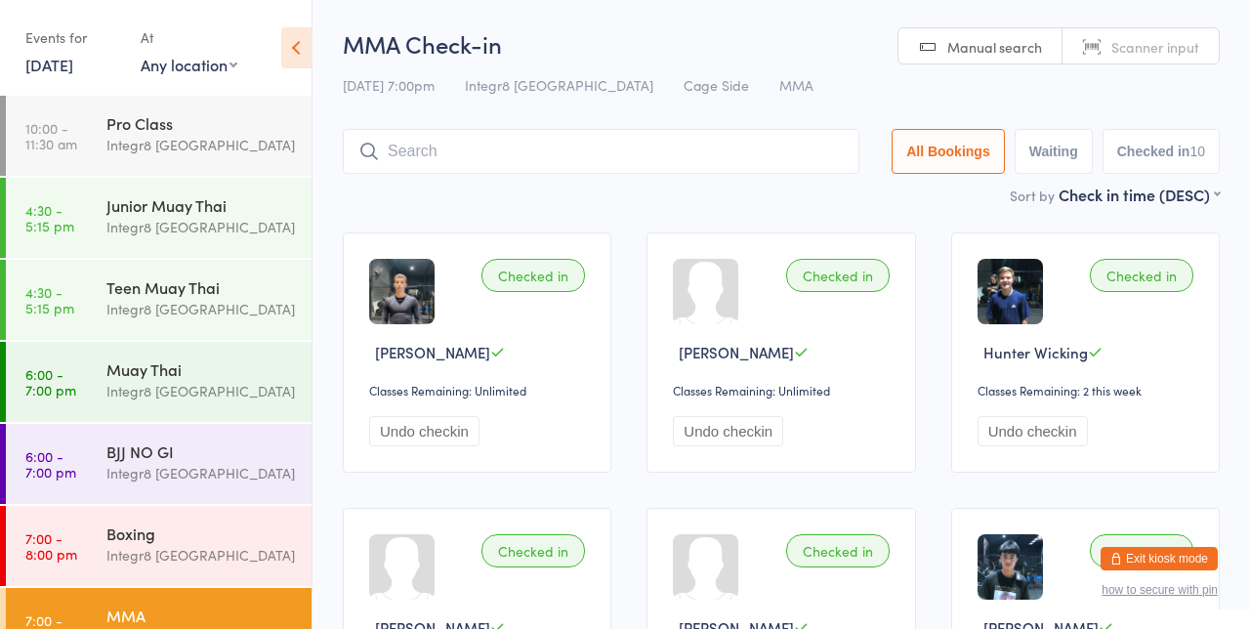
click at [1184, 145] on button "Checked in 10" at bounding box center [1161, 151] width 117 height 45
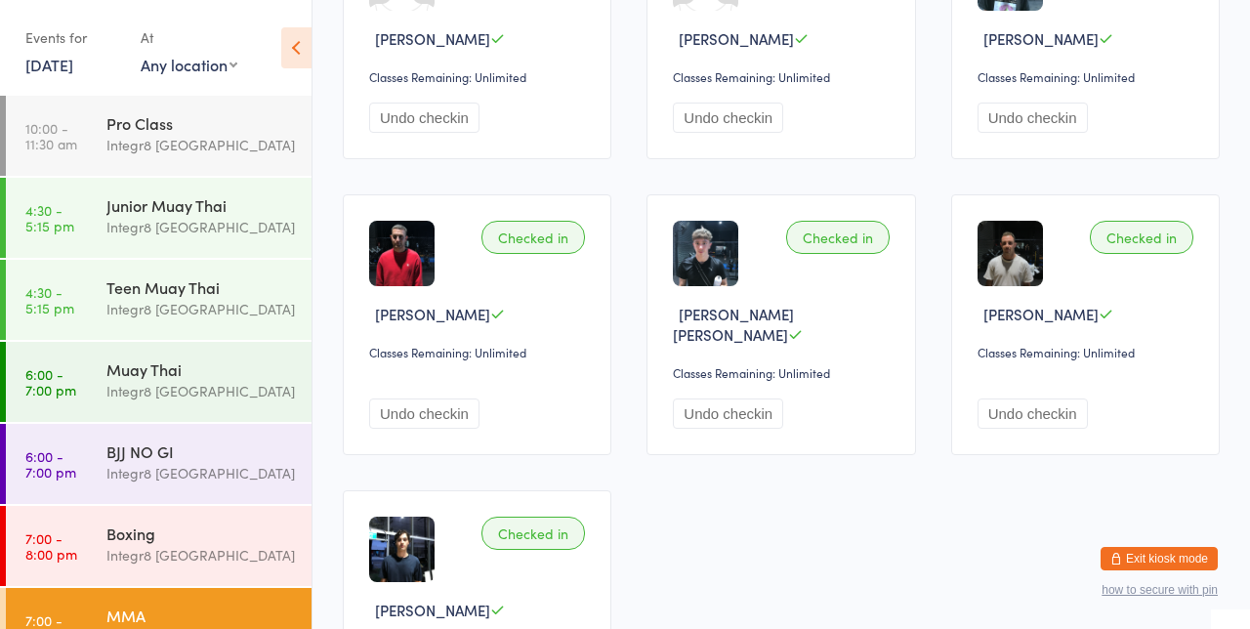
scroll to position [591, 0]
